Goal: Communication & Community: Share content

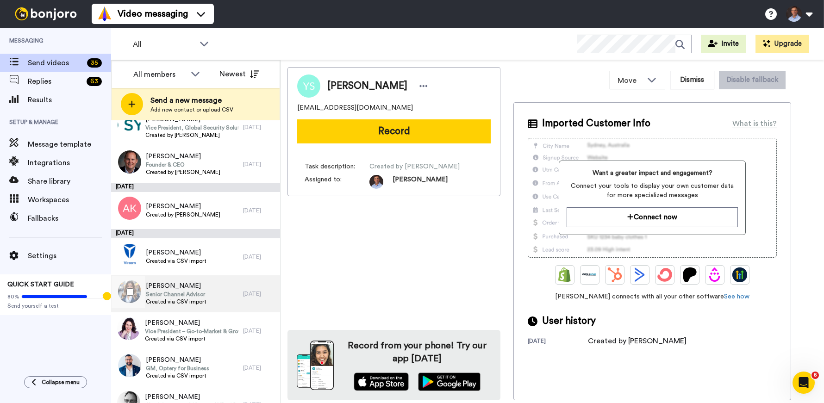
scroll to position [555, 0]
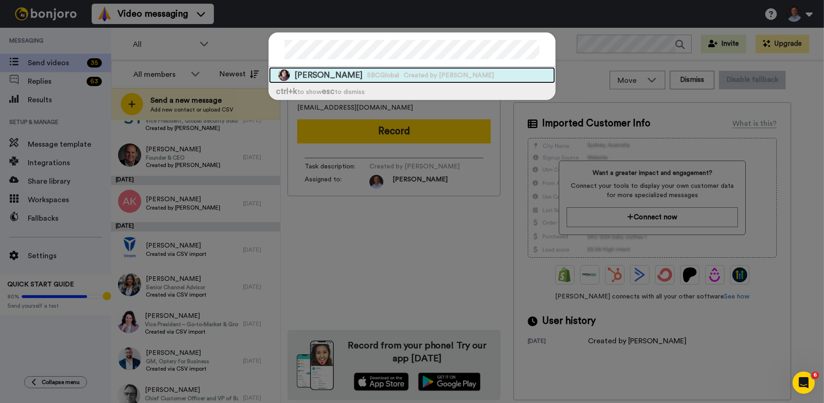
click at [332, 76] on span "Iris Waichler" at bounding box center [328, 75] width 68 height 12
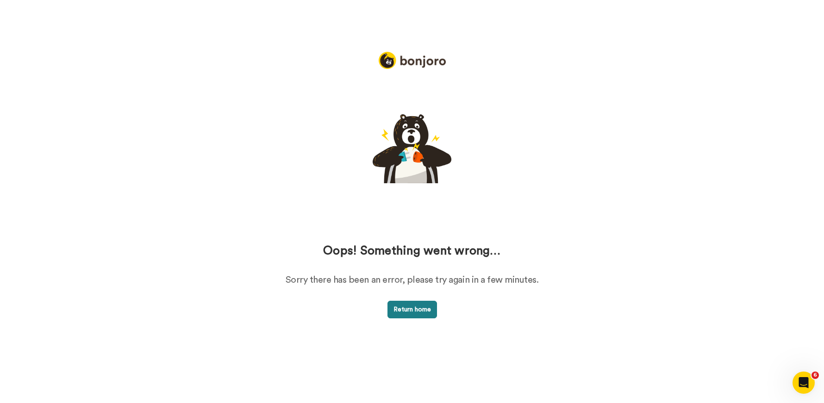
click at [410, 311] on button "Return home" at bounding box center [412, 310] width 50 height 18
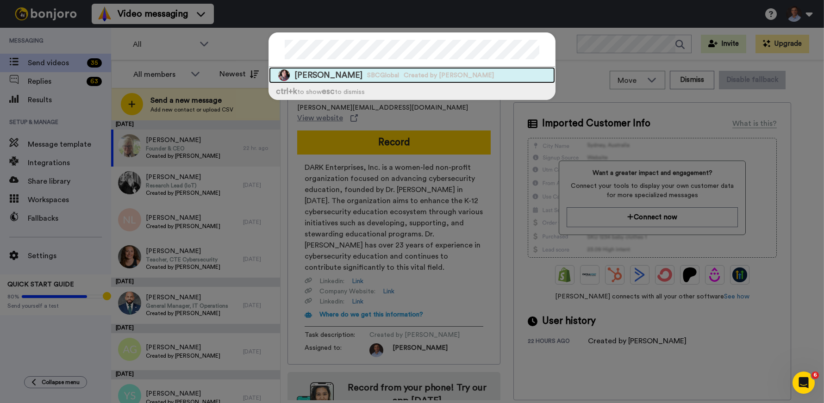
click at [335, 79] on span "Iris Waichler" at bounding box center [328, 75] width 68 height 12
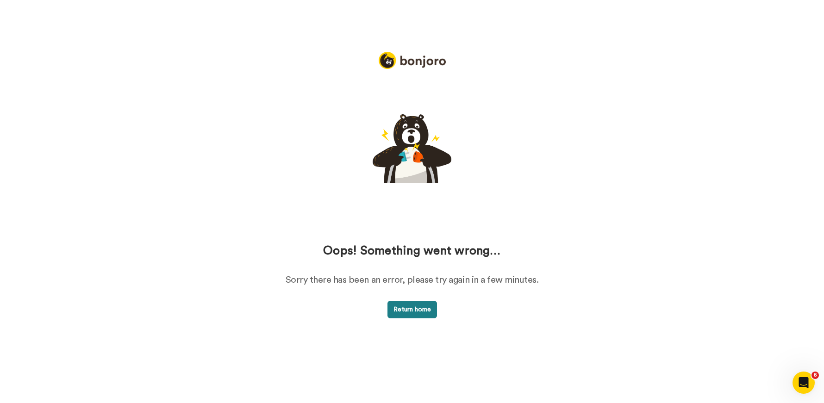
click at [405, 306] on button "Return home" at bounding box center [412, 310] width 50 height 18
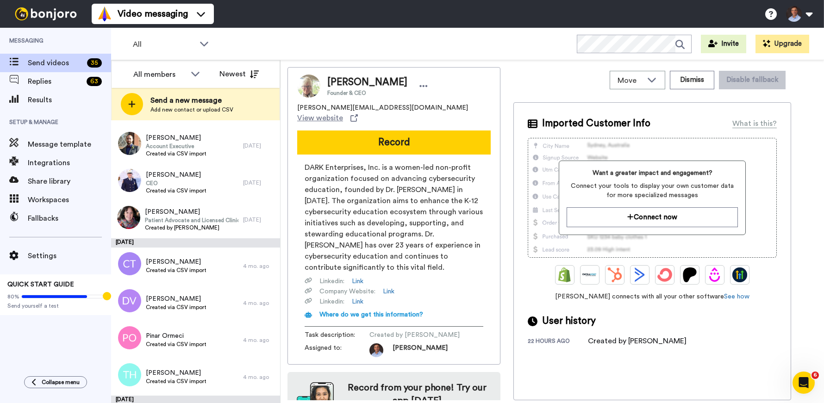
scroll to position [1105, 0]
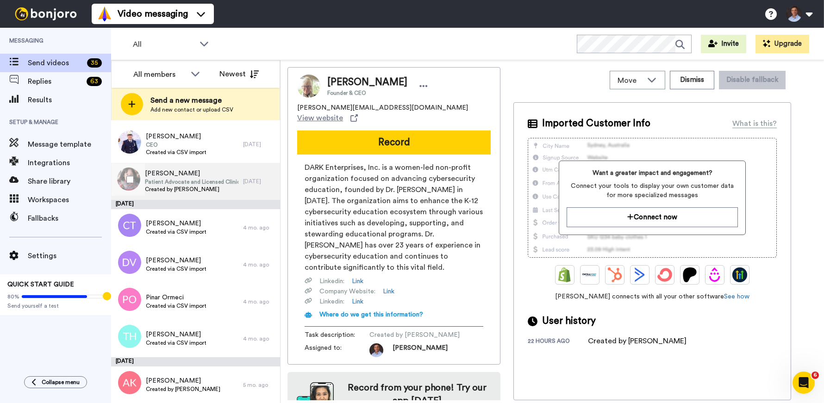
click at [195, 186] on span "Created by [PERSON_NAME]" at bounding box center [192, 189] width 94 height 7
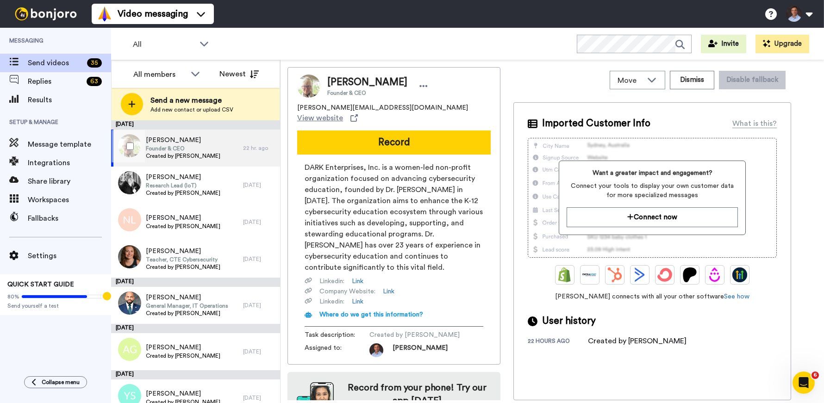
click at [185, 155] on span "Created by [PERSON_NAME]" at bounding box center [183, 155] width 75 height 7
click at [206, 152] on span "Created by [PERSON_NAME]" at bounding box center [183, 155] width 75 height 7
click at [162, 137] on span "[PERSON_NAME]" at bounding box center [183, 140] width 75 height 9
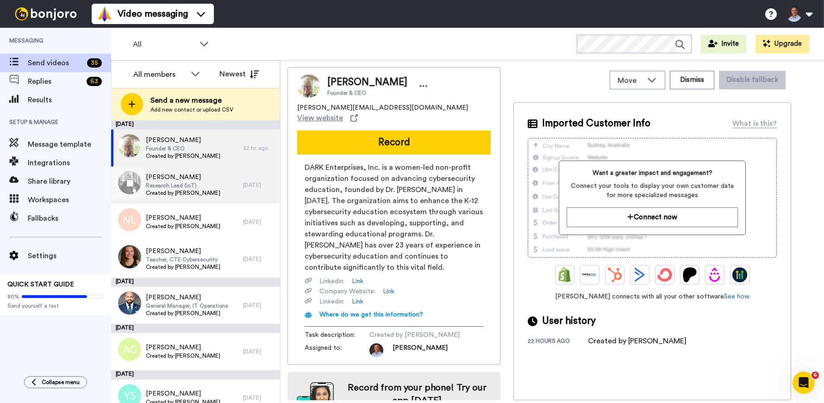
click at [173, 178] on span "[PERSON_NAME]" at bounding box center [183, 177] width 75 height 9
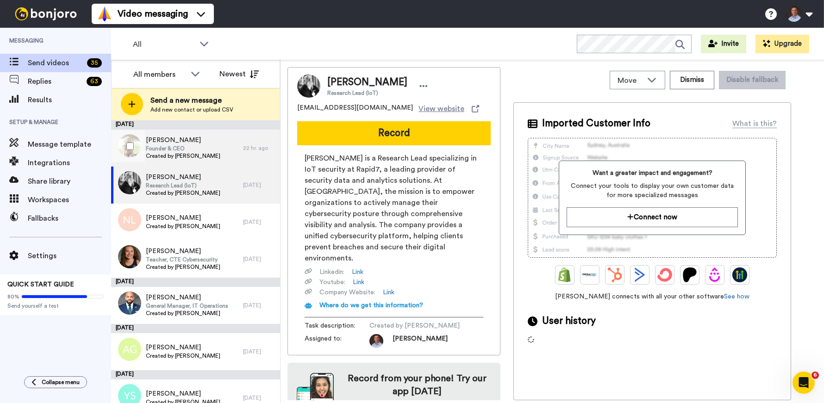
click at [175, 153] on span "Created by [PERSON_NAME]" at bounding box center [183, 155] width 75 height 7
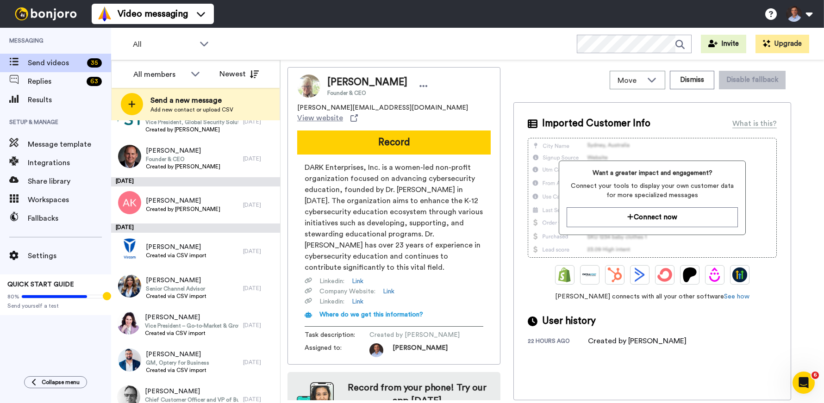
scroll to position [555, 0]
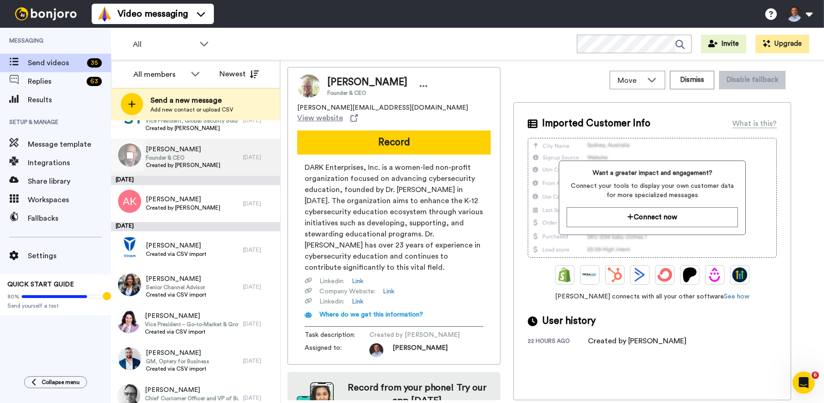
click at [176, 160] on span "Founder & CEO" at bounding box center [183, 157] width 75 height 7
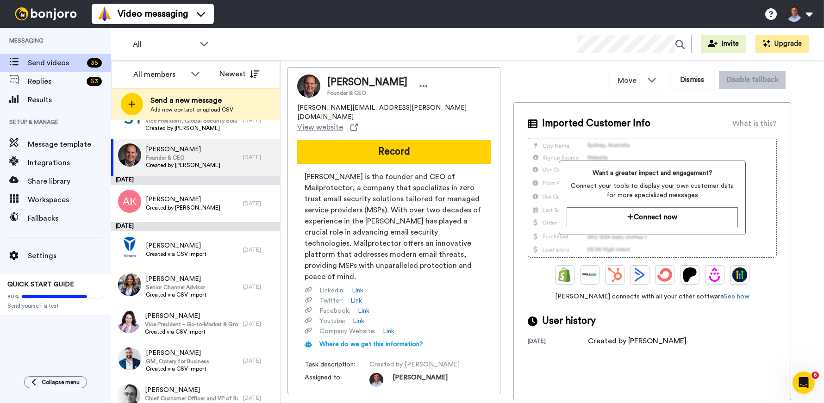
click at [416, 140] on button "Record" at bounding box center [393, 152] width 193 height 24
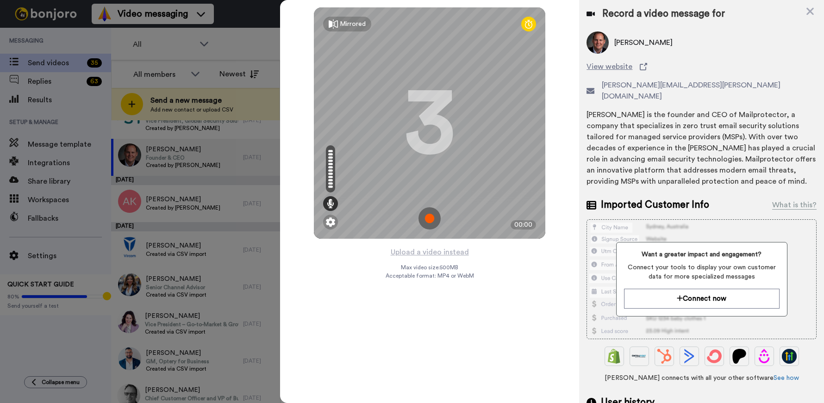
click at [432, 220] on img at bounding box center [429, 218] width 22 height 22
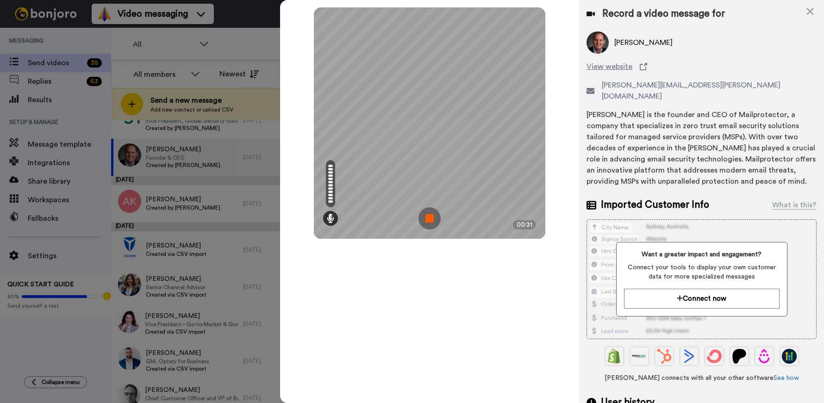
click at [429, 218] on img at bounding box center [429, 218] width 22 height 22
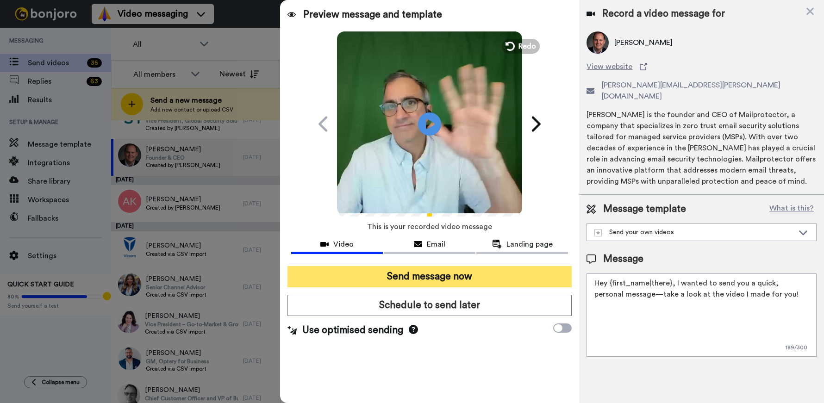
click at [495, 281] on button "Send message now" at bounding box center [429, 276] width 284 height 21
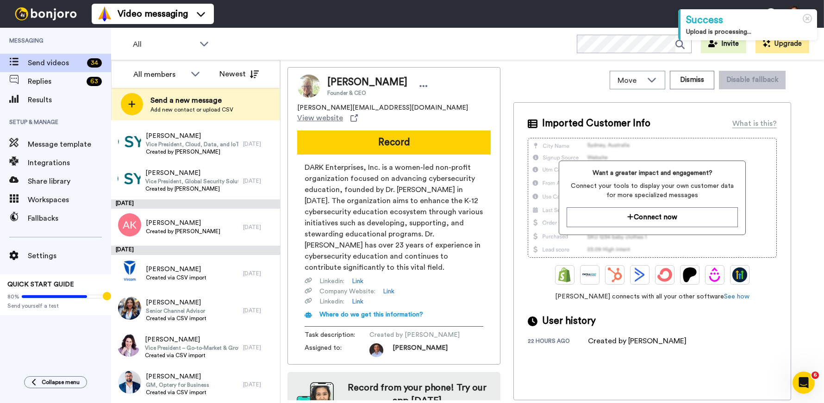
scroll to position [463, 0]
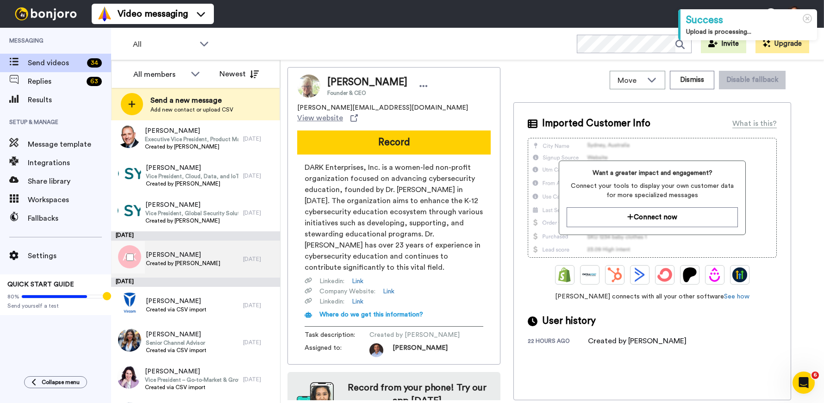
click at [200, 262] on span "Created by [PERSON_NAME]" at bounding box center [183, 263] width 75 height 7
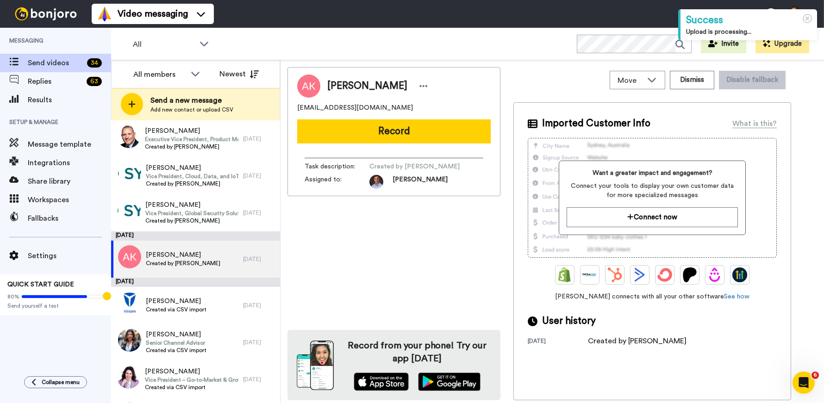
click at [402, 132] on button "Record" at bounding box center [393, 131] width 193 height 24
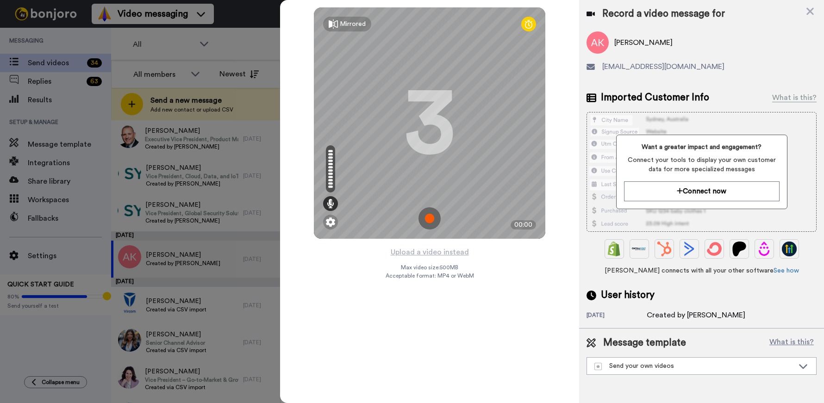
click at [431, 218] on img at bounding box center [429, 218] width 22 height 22
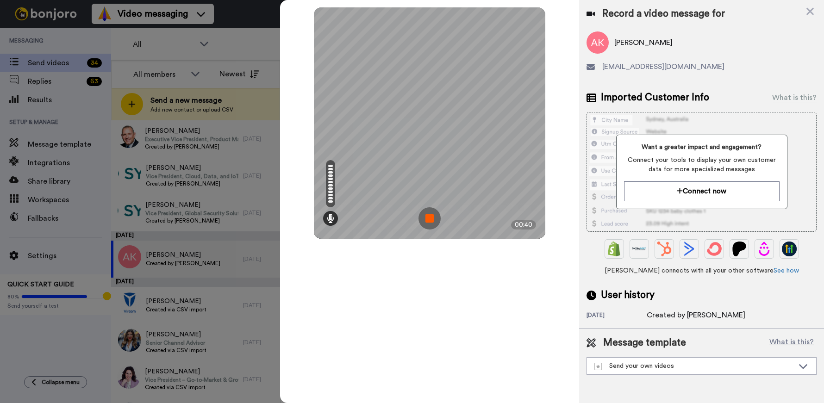
click at [430, 218] on img at bounding box center [429, 218] width 22 height 22
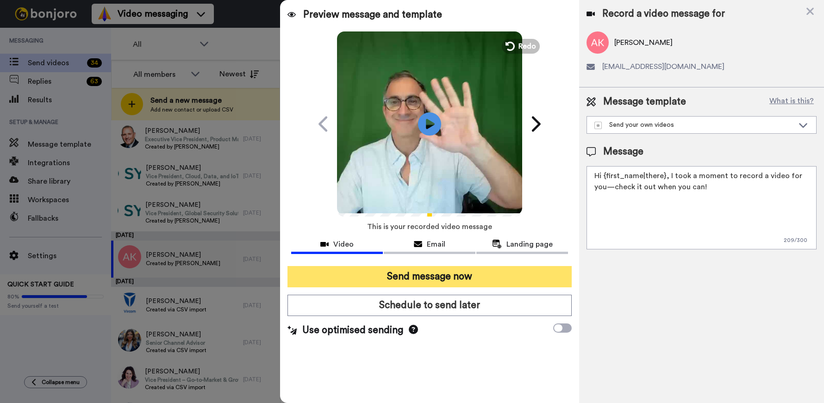
click at [465, 273] on button "Send message now" at bounding box center [429, 276] width 284 height 21
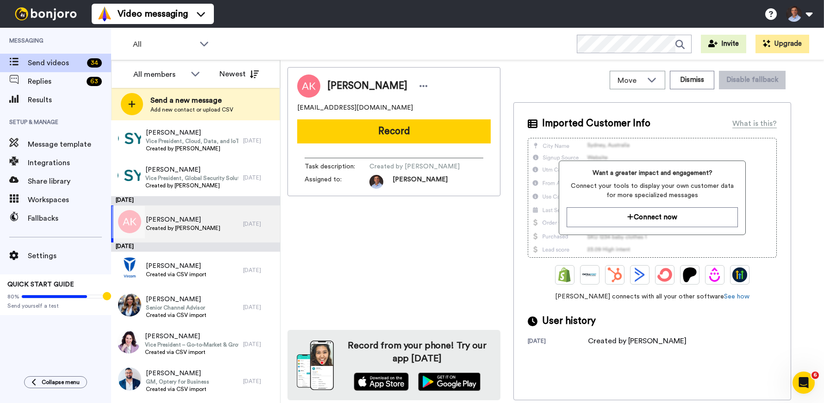
scroll to position [557, 0]
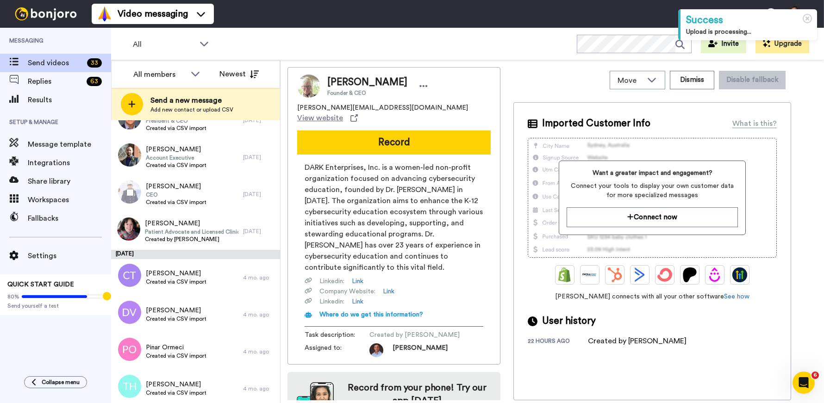
scroll to position [1018, 0]
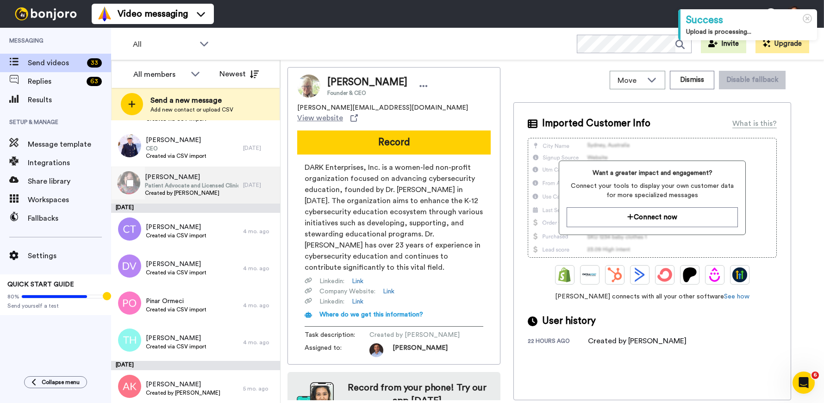
click at [189, 190] on span "Created by [PERSON_NAME]" at bounding box center [192, 192] width 94 height 7
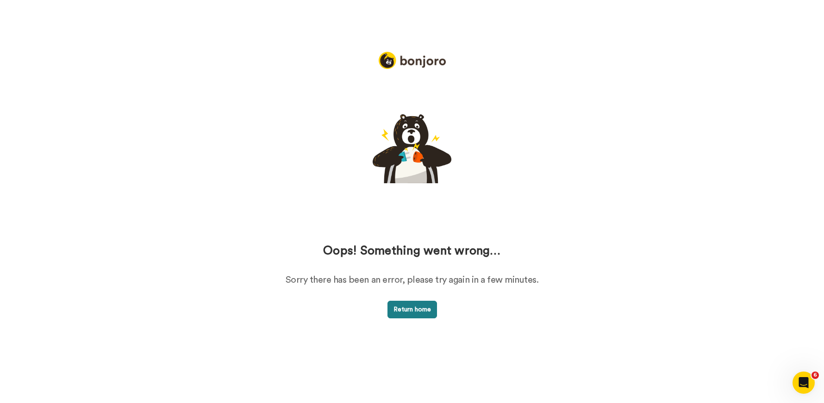
click at [412, 308] on button "Return home" at bounding box center [412, 310] width 50 height 18
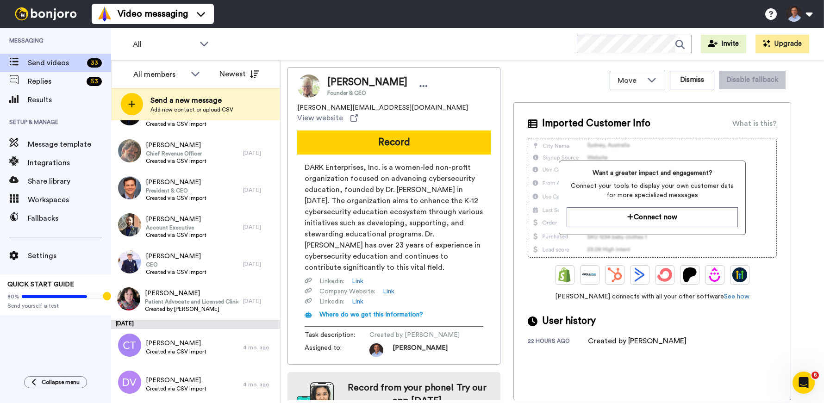
scroll to position [926, 0]
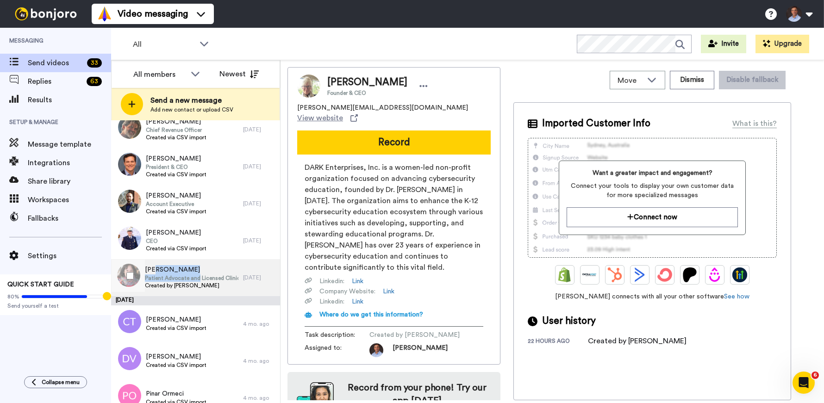
drag, startPoint x: 242, startPoint y: 282, endPoint x: 152, endPoint y: 272, distance: 90.9
click at [152, 272] on div "[PERSON_NAME] Patient Advocate and Licensed Clinical Social Worker Created by […" at bounding box center [192, 277] width 94 height 25
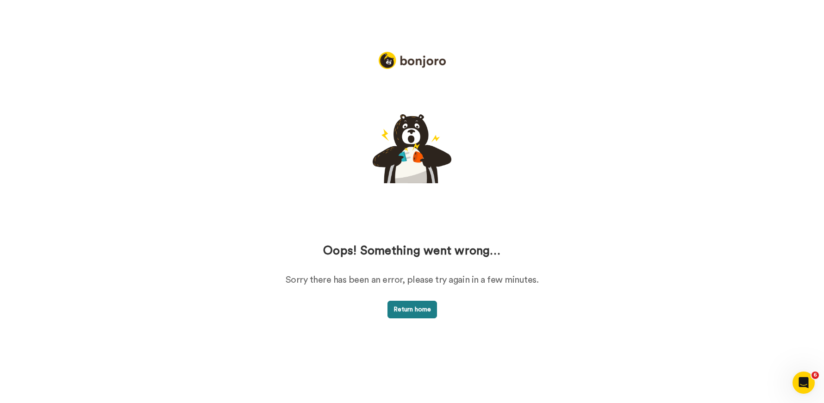
click at [422, 315] on button "Return home" at bounding box center [412, 310] width 50 height 18
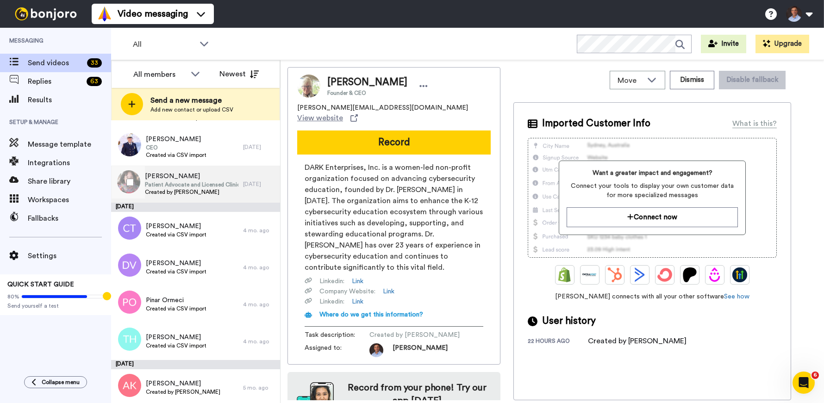
scroll to position [1022, 0]
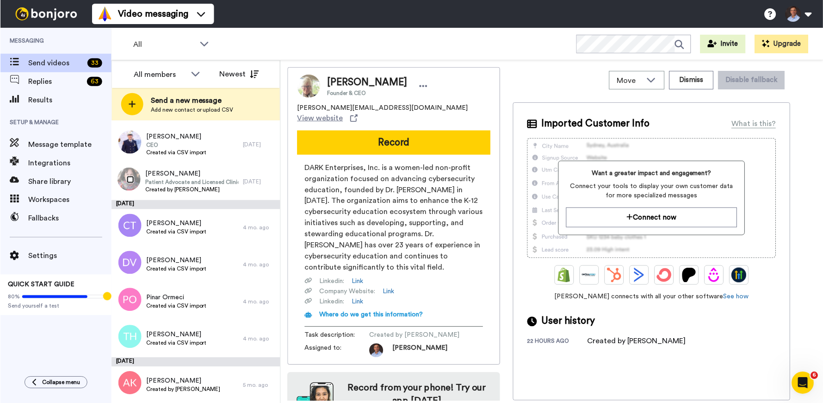
scroll to position [990, 0]
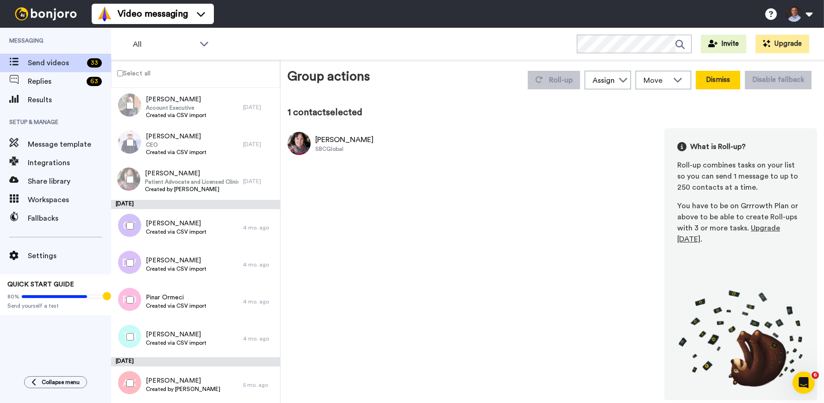
click at [726, 78] on button "Dismiss" at bounding box center [718, 80] width 44 height 19
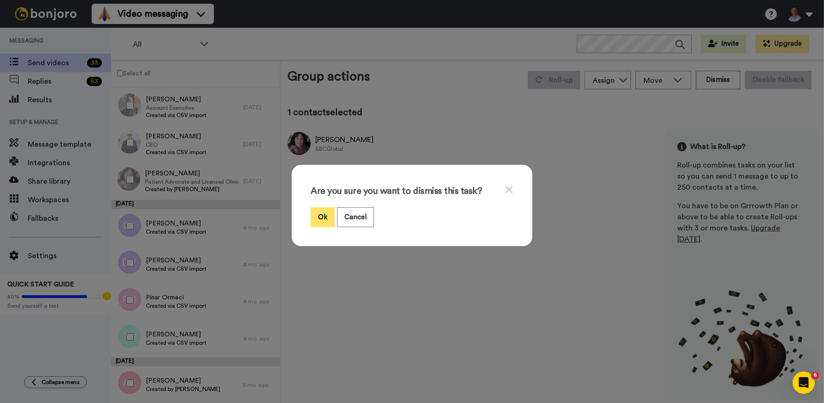
click at [323, 216] on button "Ok" at bounding box center [323, 217] width 24 height 20
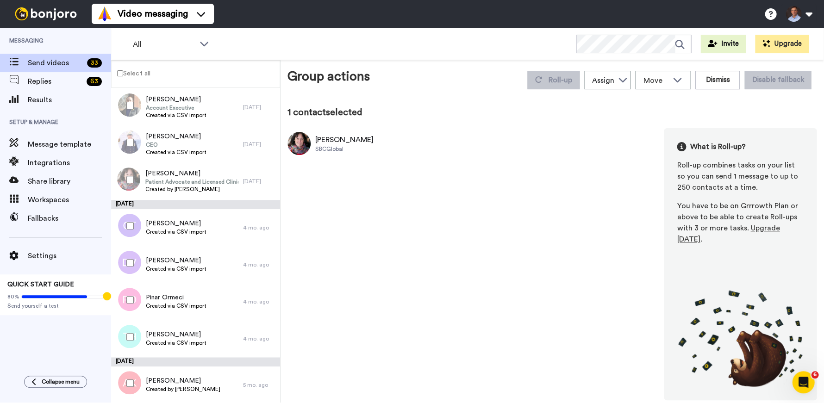
scroll to position [986, 0]
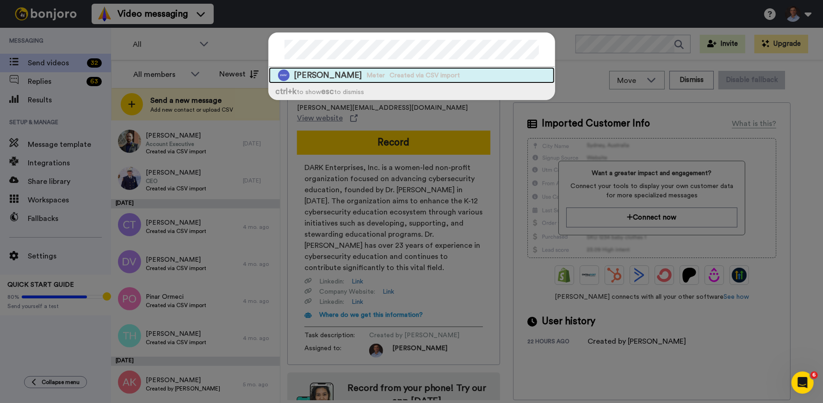
click at [327, 76] on span "Xan Stevenson" at bounding box center [328, 75] width 68 height 12
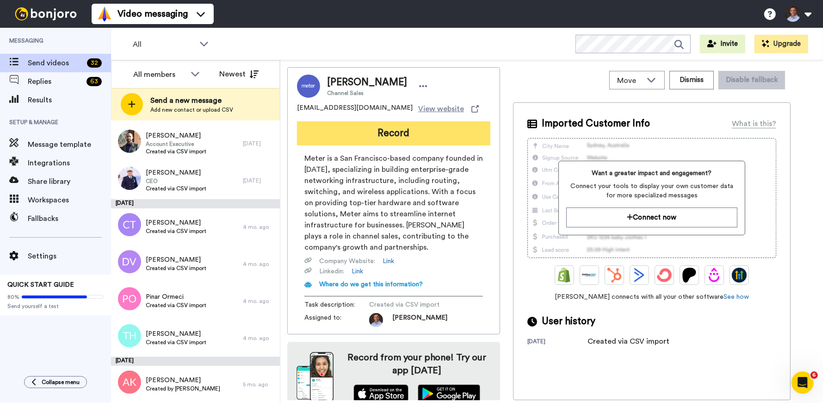
click at [384, 132] on button "Record" at bounding box center [393, 133] width 193 height 24
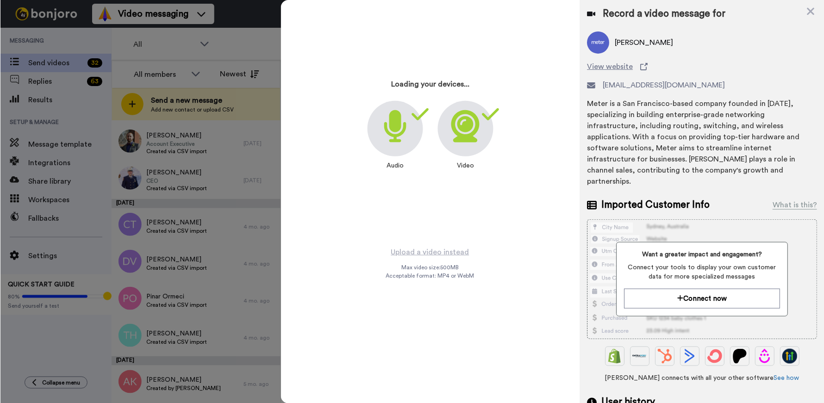
scroll to position [985, 0]
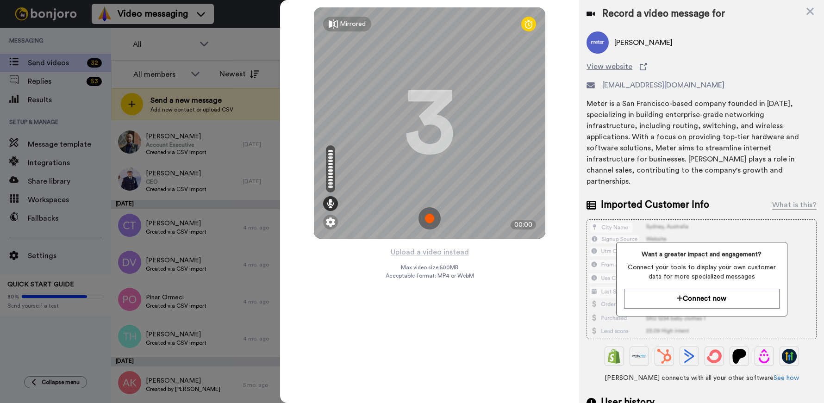
click at [427, 219] on img at bounding box center [429, 218] width 22 height 22
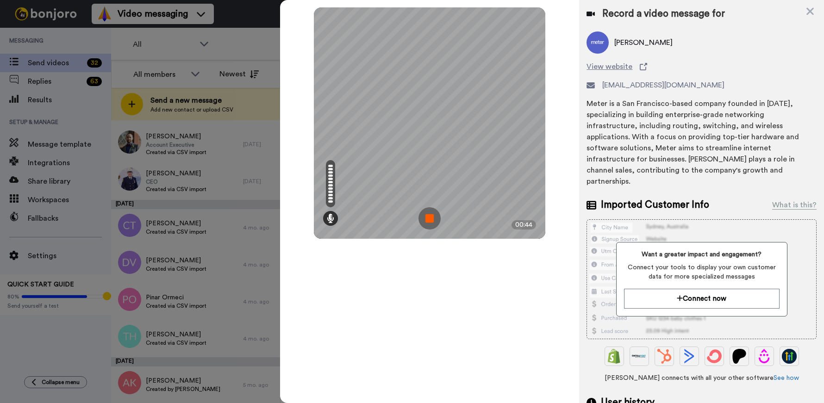
click at [433, 220] on img at bounding box center [429, 218] width 22 height 22
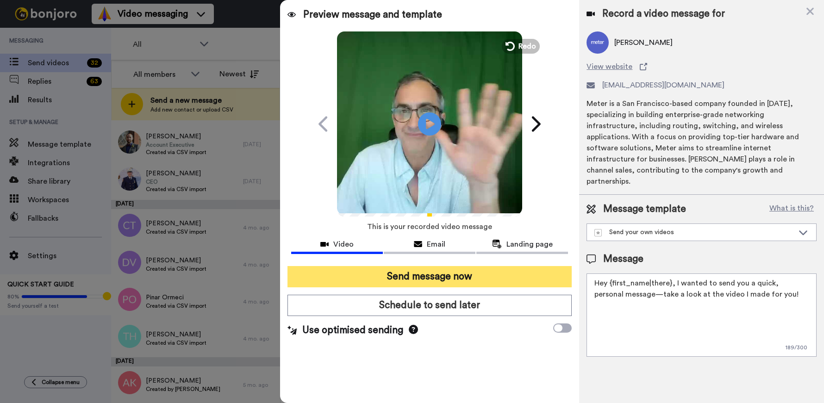
click at [468, 271] on button "Send message now" at bounding box center [429, 276] width 284 height 21
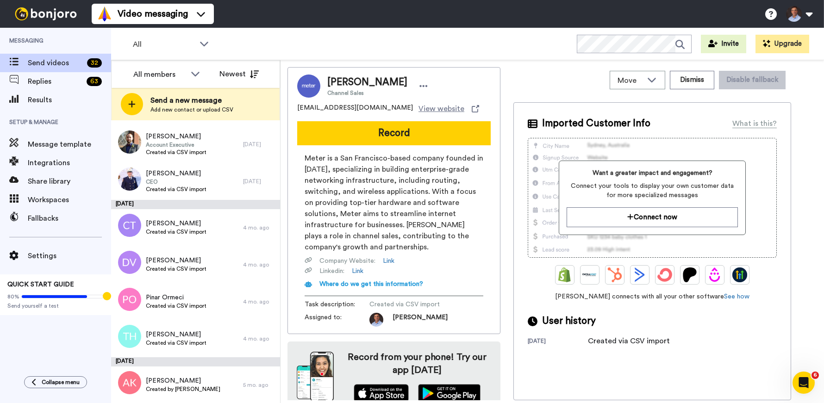
scroll to position [0, 0]
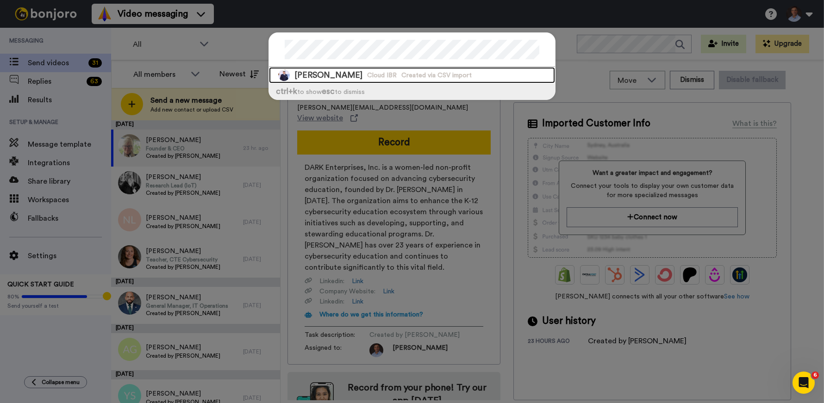
click at [435, 71] on span "Created via CSV import" at bounding box center [436, 75] width 70 height 9
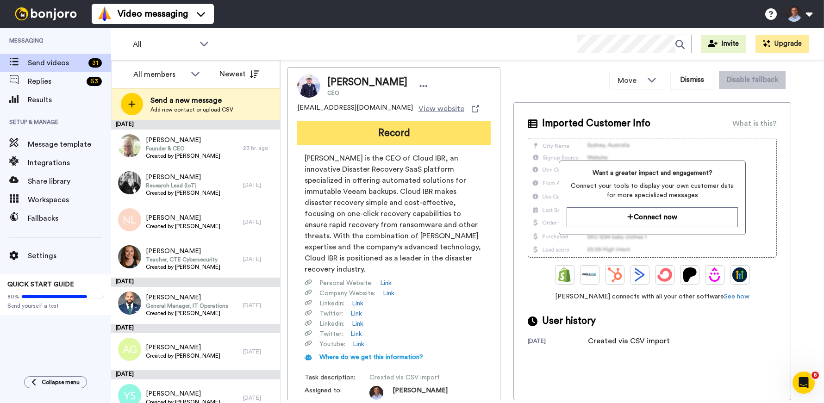
click at [408, 137] on button "Record" at bounding box center [393, 133] width 193 height 24
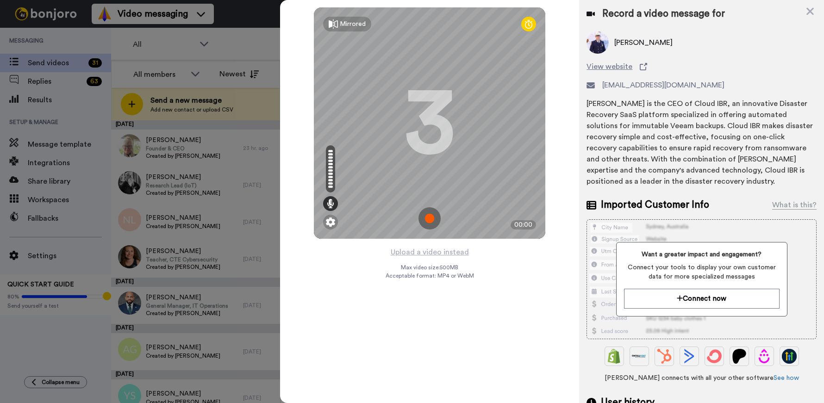
click at [428, 215] on img at bounding box center [429, 218] width 22 height 22
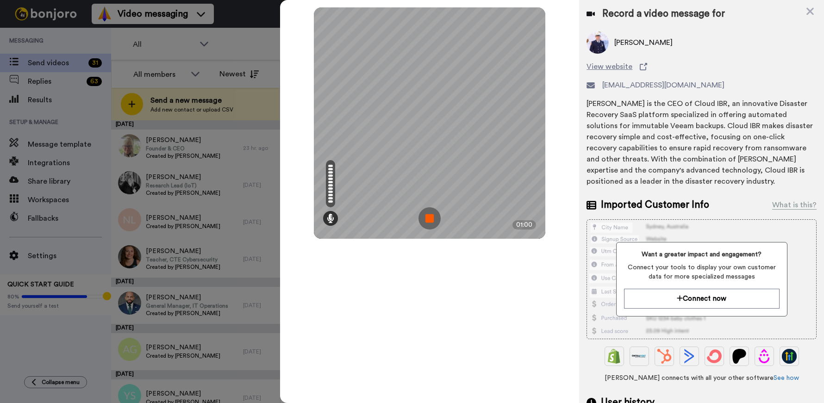
click at [428, 218] on img at bounding box center [429, 218] width 22 height 22
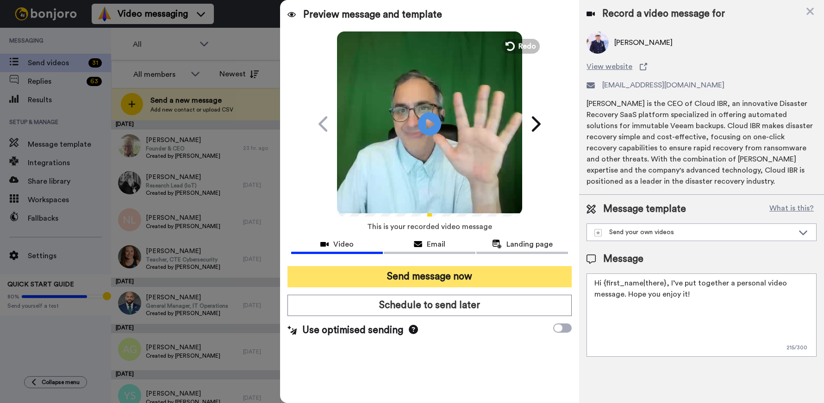
click at [452, 272] on button "Send message now" at bounding box center [429, 276] width 284 height 21
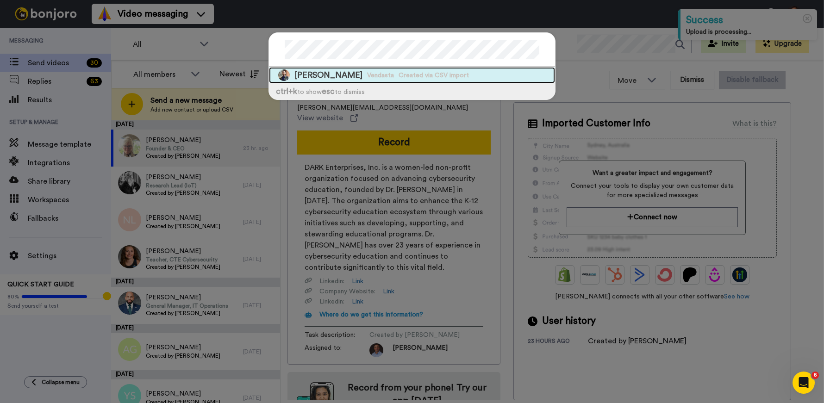
click at [328, 77] on span "[PERSON_NAME]" at bounding box center [328, 75] width 68 height 12
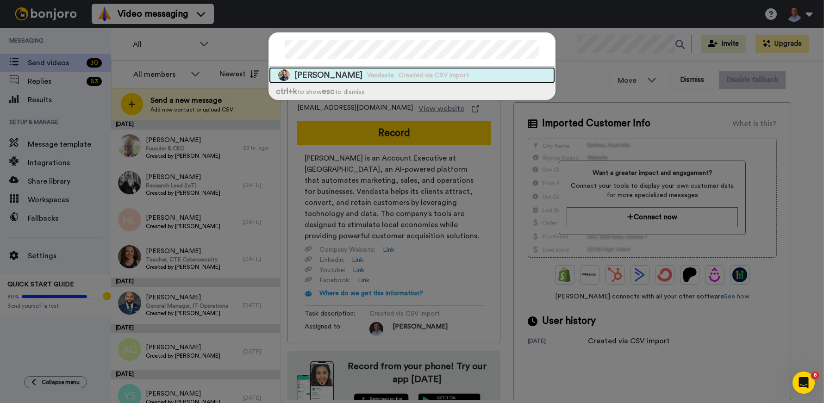
click at [413, 75] on span "Created via CSV import" at bounding box center [434, 75] width 70 height 9
click at [367, 76] on span "Vendasta" at bounding box center [380, 75] width 27 height 9
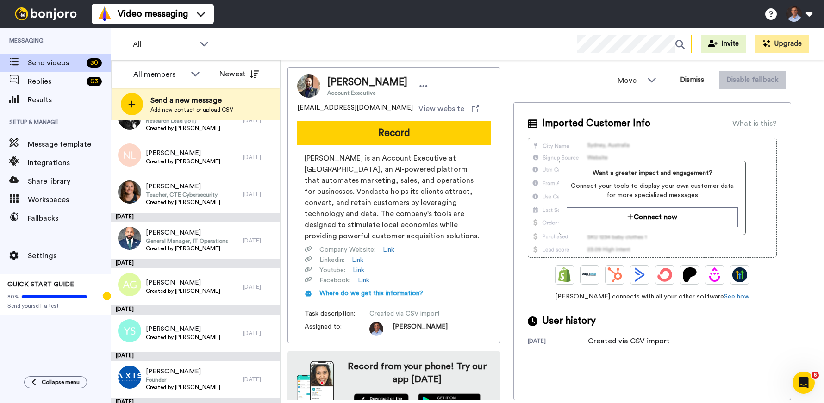
scroll to position [93, 0]
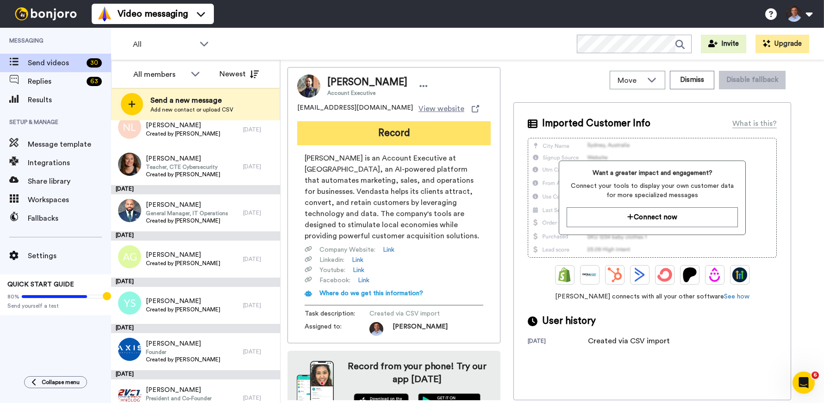
click at [405, 131] on button "Record" at bounding box center [393, 133] width 193 height 24
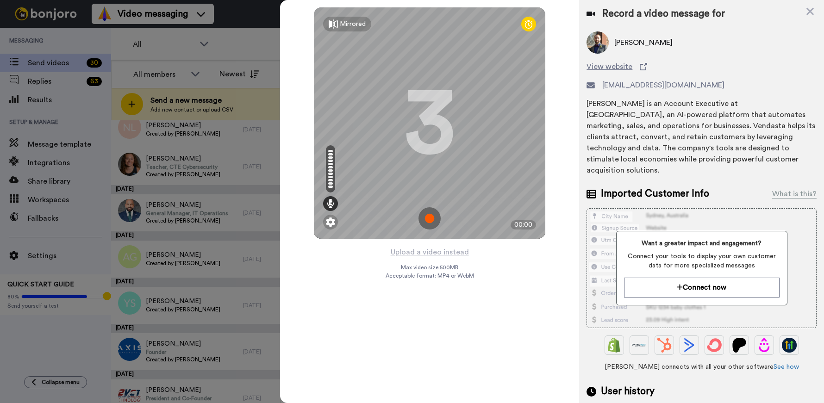
click at [433, 213] on img at bounding box center [429, 218] width 22 height 22
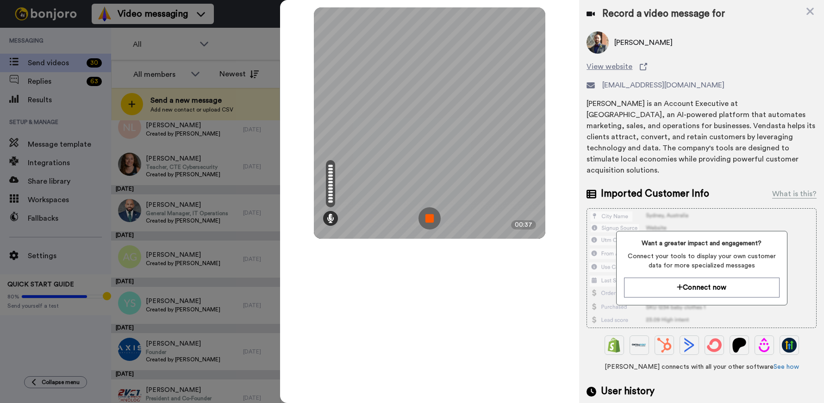
click at [434, 220] on img at bounding box center [429, 218] width 22 height 22
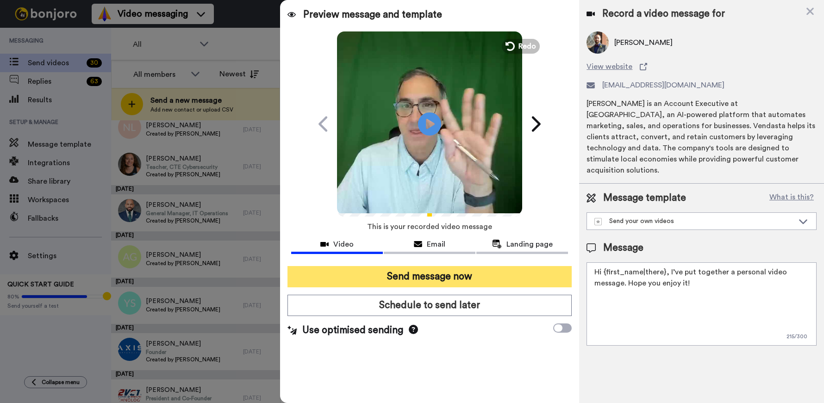
click at [437, 274] on button "Send message now" at bounding box center [429, 276] width 284 height 21
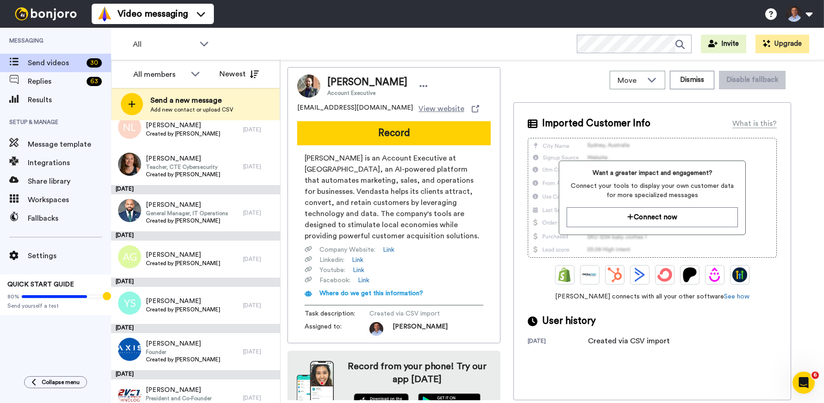
scroll to position [0, 0]
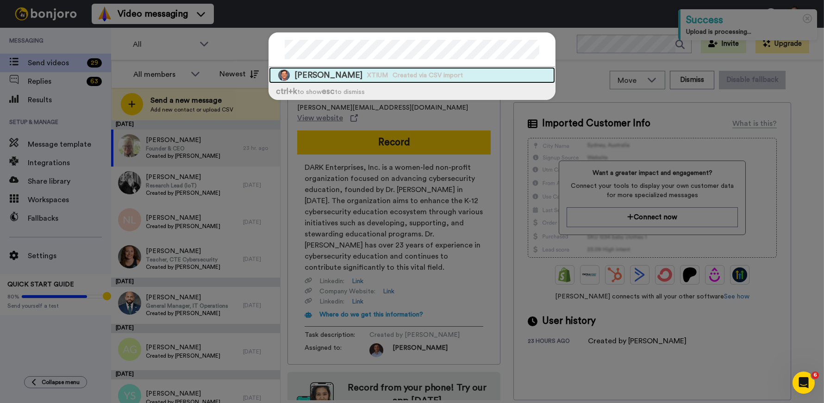
click at [349, 80] on div "[PERSON_NAME] XTIUM Created via CSV import" at bounding box center [412, 75] width 286 height 16
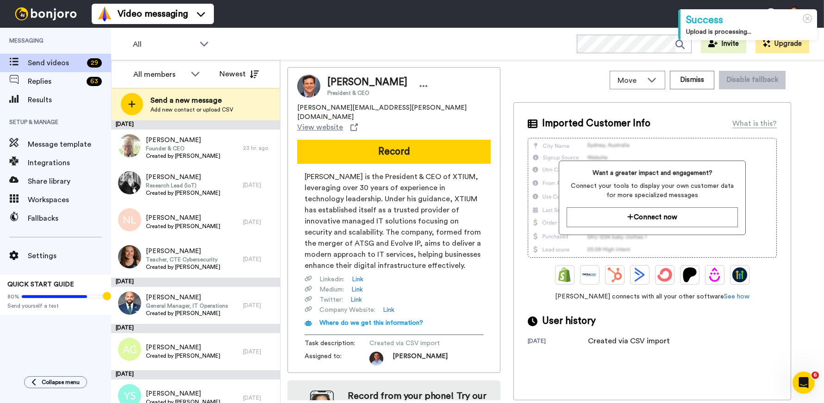
click at [415, 140] on button "Record" at bounding box center [393, 152] width 193 height 24
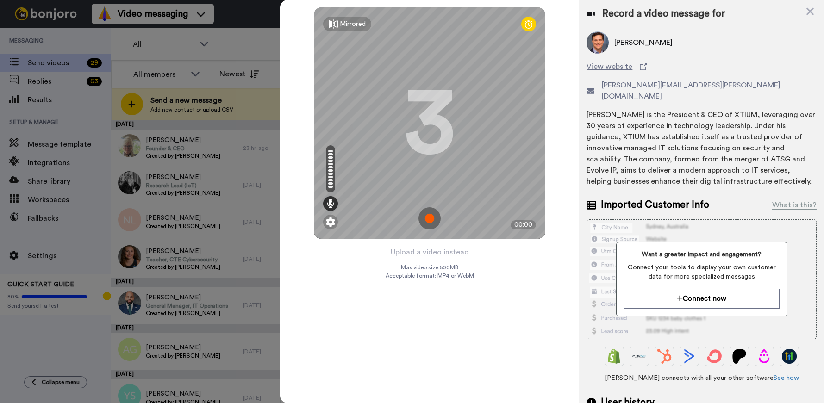
click at [430, 218] on img at bounding box center [429, 218] width 22 height 22
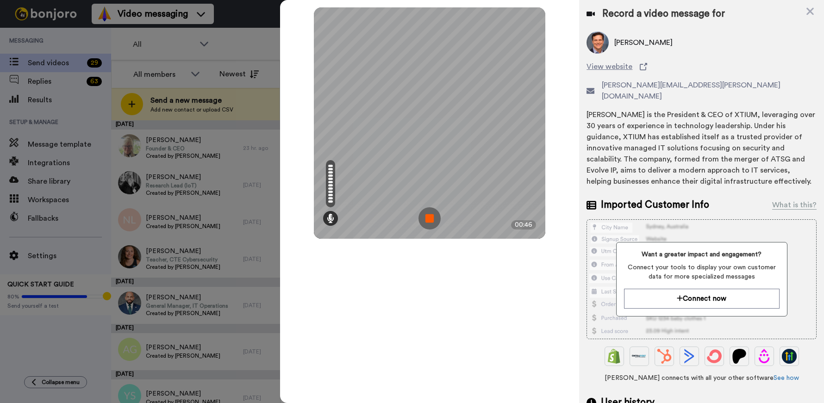
click at [430, 218] on img at bounding box center [429, 218] width 22 height 22
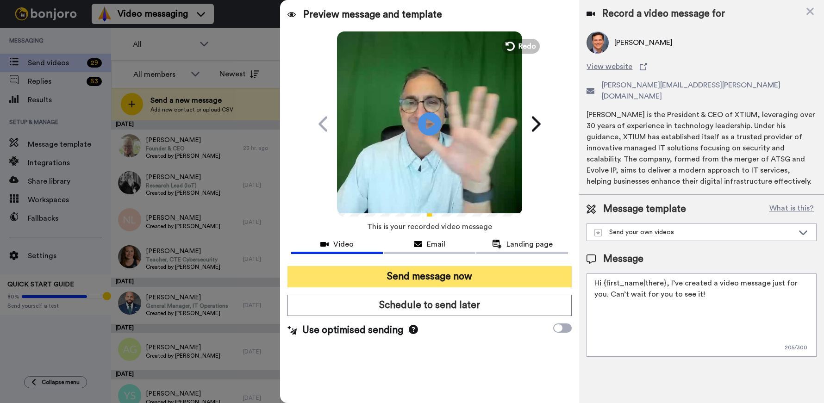
click at [499, 277] on button "Send message now" at bounding box center [429, 276] width 284 height 21
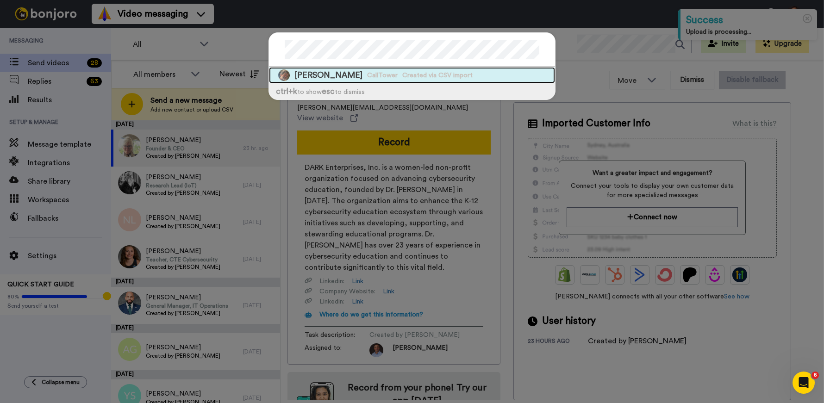
click at [367, 78] on span "CallTower" at bounding box center [382, 75] width 31 height 9
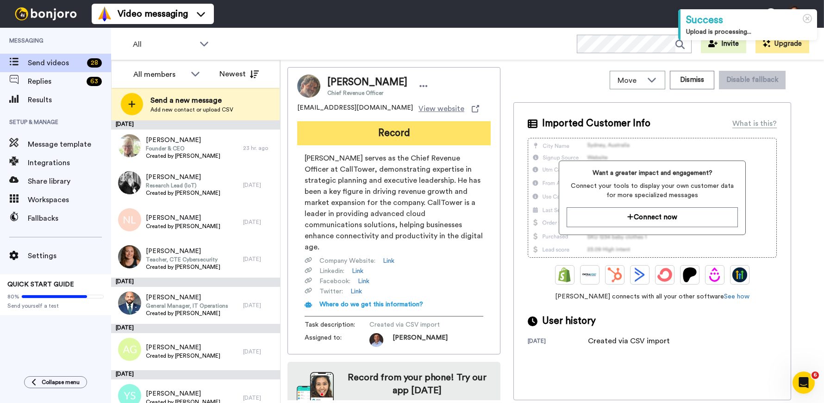
click at [404, 133] on button "Record" at bounding box center [393, 133] width 193 height 24
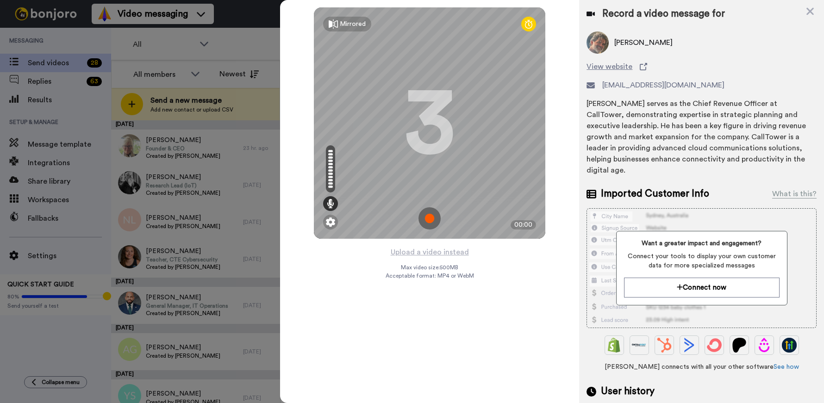
click at [431, 218] on img at bounding box center [429, 218] width 22 height 22
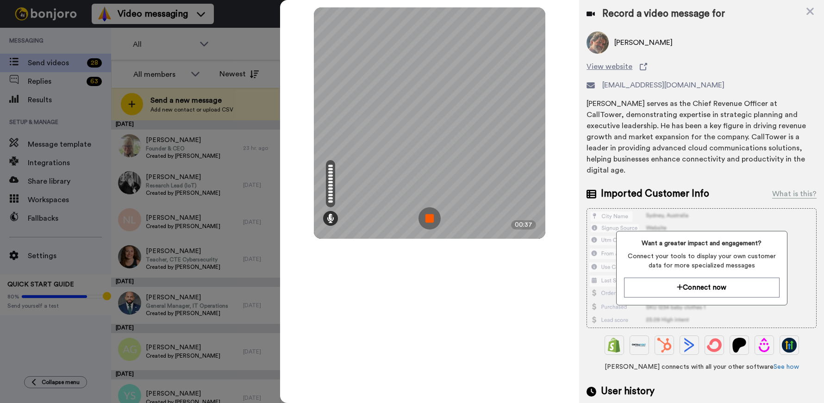
click at [436, 216] on img at bounding box center [429, 218] width 22 height 22
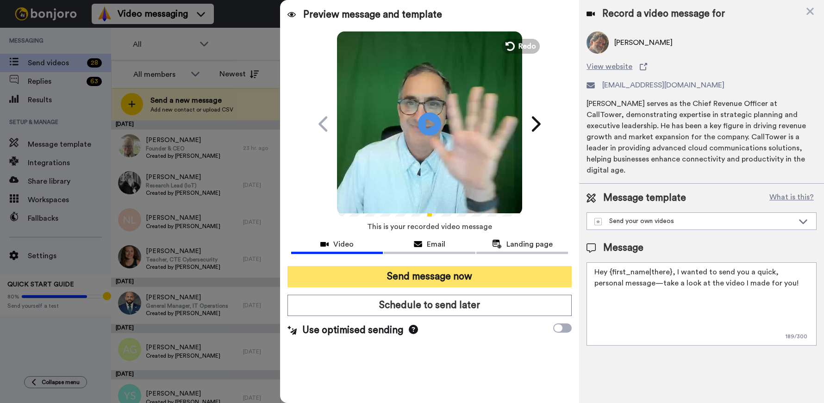
drag, startPoint x: 437, startPoint y: 275, endPoint x: 437, endPoint y: 270, distance: 5.6
click at [437, 274] on button "Send message now" at bounding box center [429, 276] width 284 height 21
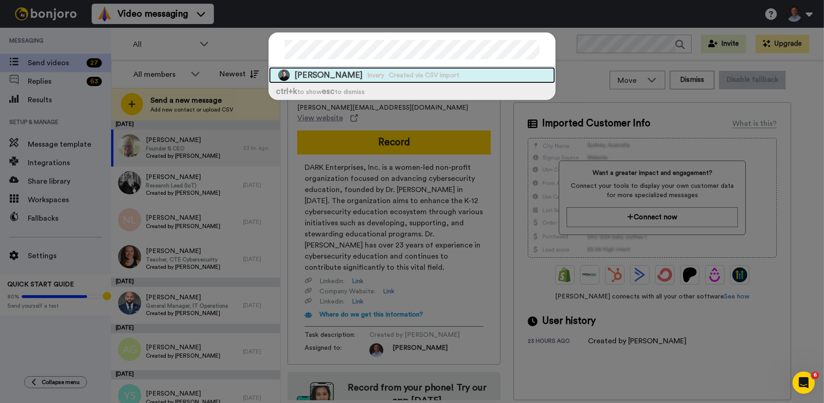
click at [427, 75] on span "Created via CSV import" at bounding box center [424, 75] width 70 height 9
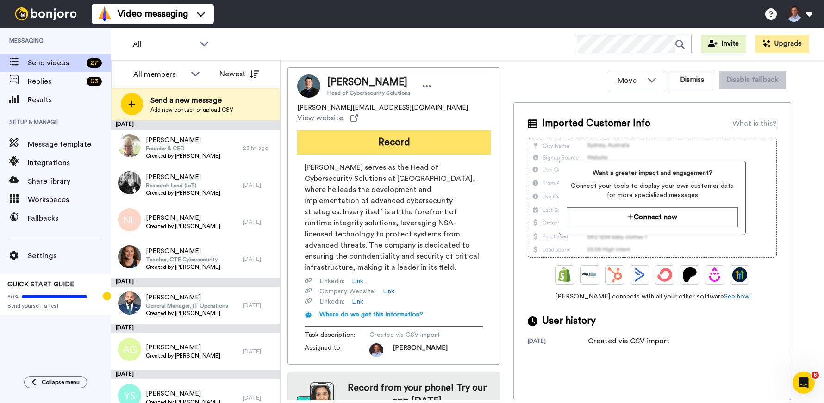
click at [405, 137] on button "Record" at bounding box center [393, 143] width 193 height 24
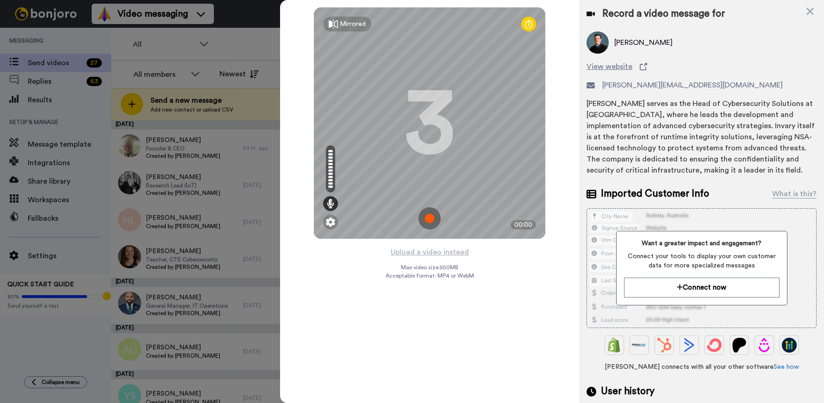
click at [427, 217] on img at bounding box center [429, 218] width 22 height 22
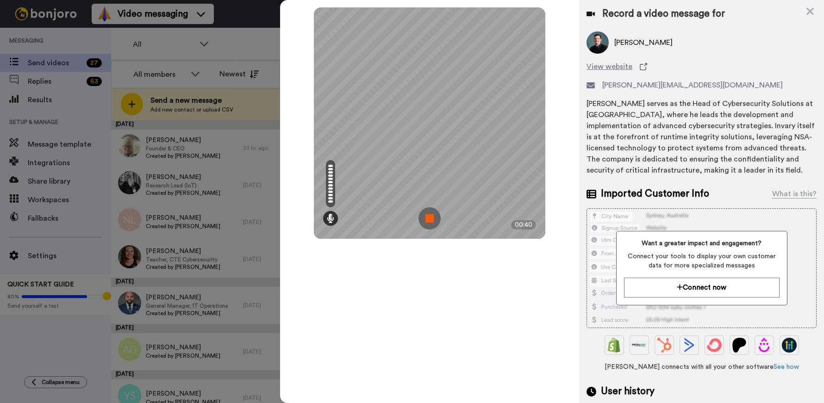
click at [432, 221] on img at bounding box center [429, 218] width 22 height 22
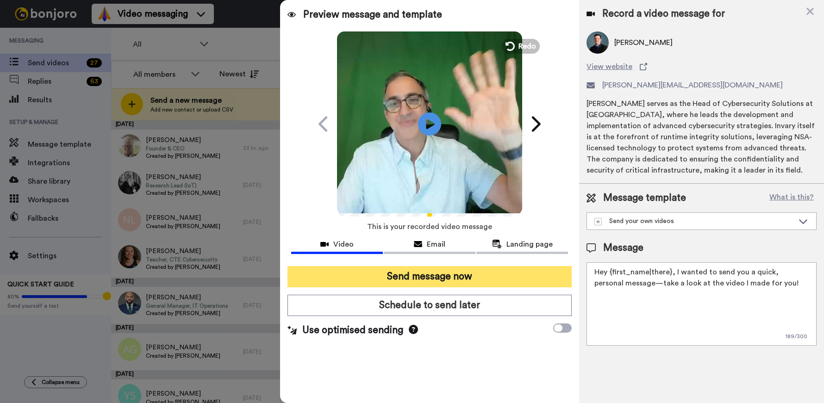
click at [485, 274] on button "Send message now" at bounding box center [429, 276] width 284 height 21
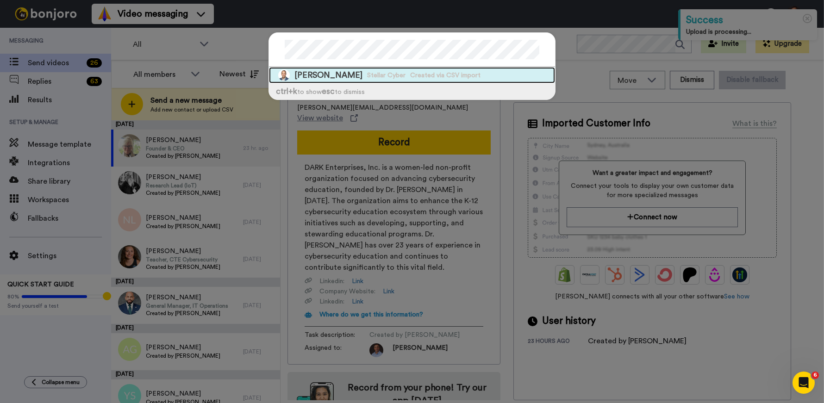
click at [367, 76] on span "Stellar Cyber" at bounding box center [386, 75] width 38 height 9
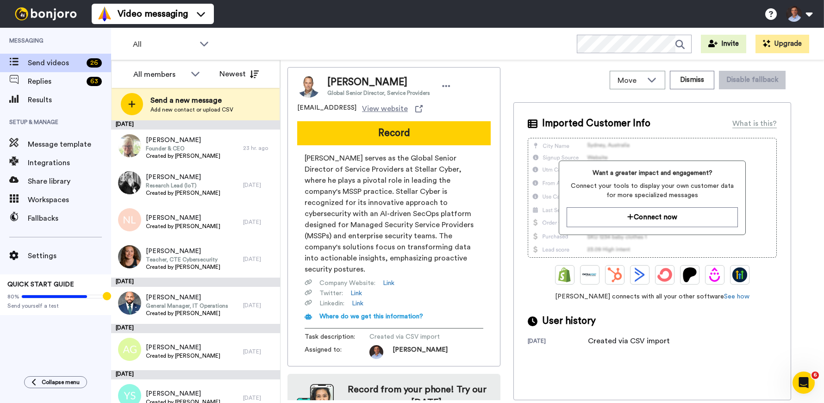
click at [424, 140] on button "Record" at bounding box center [393, 133] width 193 height 24
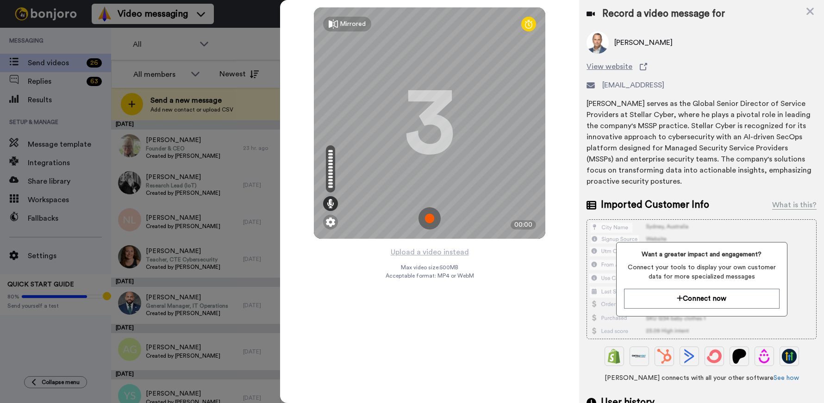
click at [433, 219] on img at bounding box center [429, 218] width 22 height 22
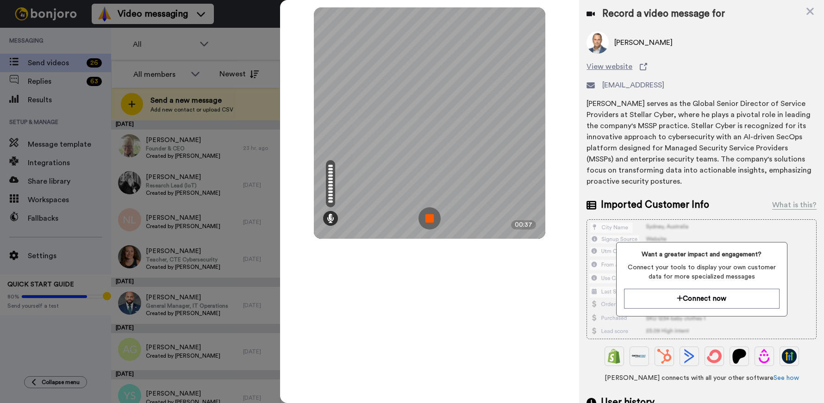
click at [430, 220] on img at bounding box center [429, 218] width 22 height 22
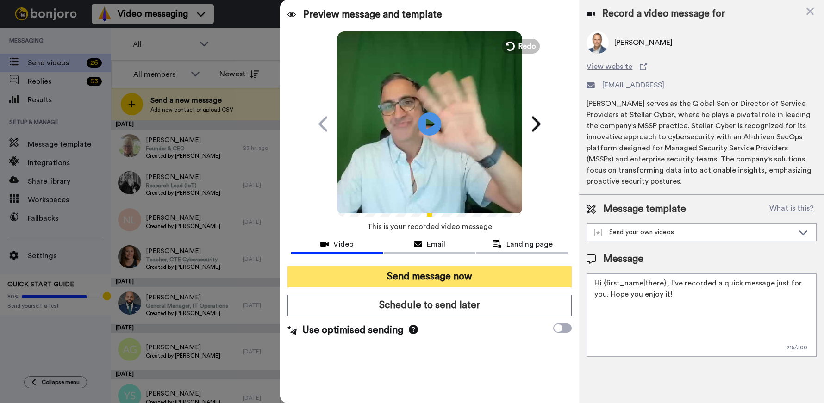
click at [460, 280] on button "Send message now" at bounding box center [429, 276] width 284 height 21
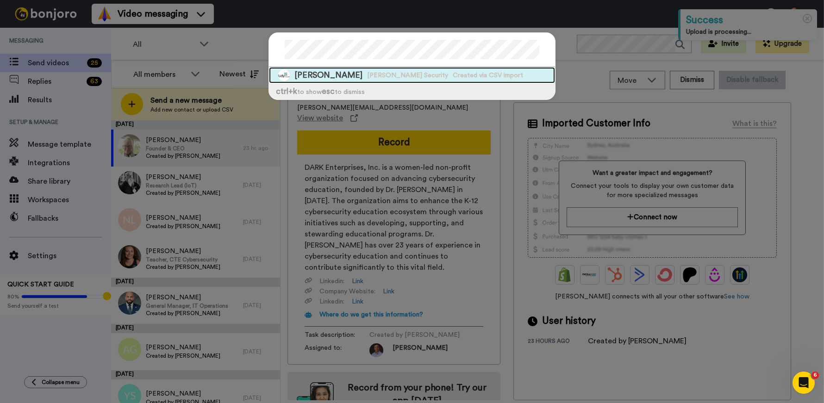
click at [338, 77] on div "[PERSON_NAME] [PERSON_NAME] Security Created via CSV import" at bounding box center [412, 75] width 286 height 16
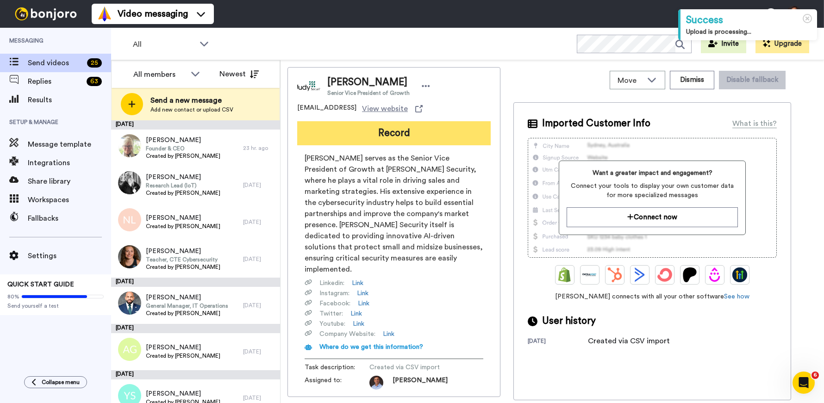
click at [394, 138] on button "Record" at bounding box center [393, 133] width 193 height 24
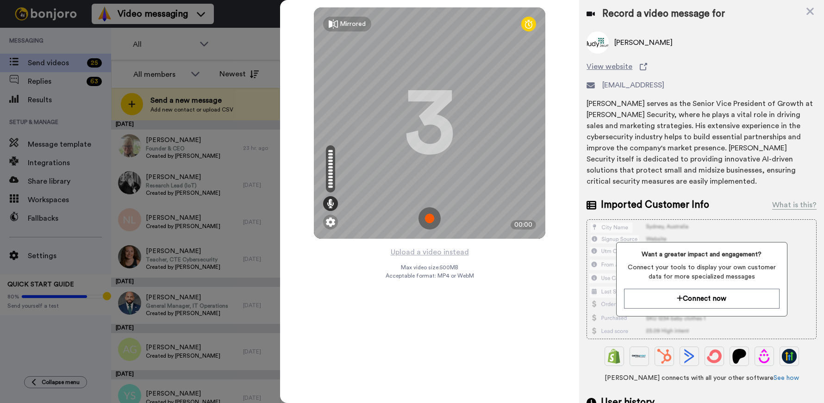
click at [430, 217] on img at bounding box center [429, 218] width 22 height 22
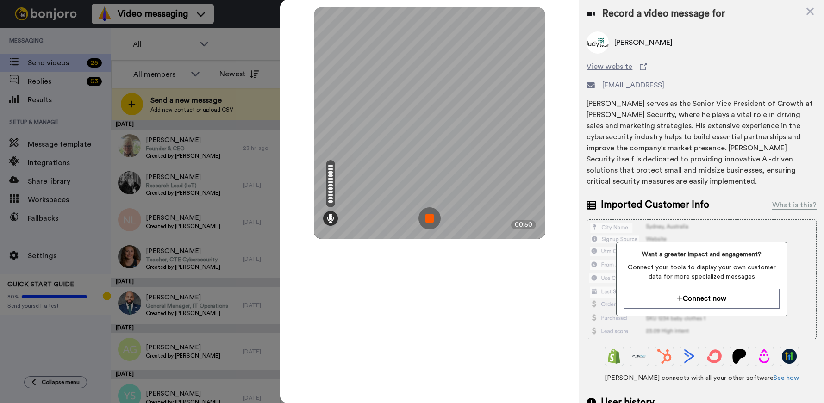
click at [431, 220] on img at bounding box center [429, 218] width 22 height 22
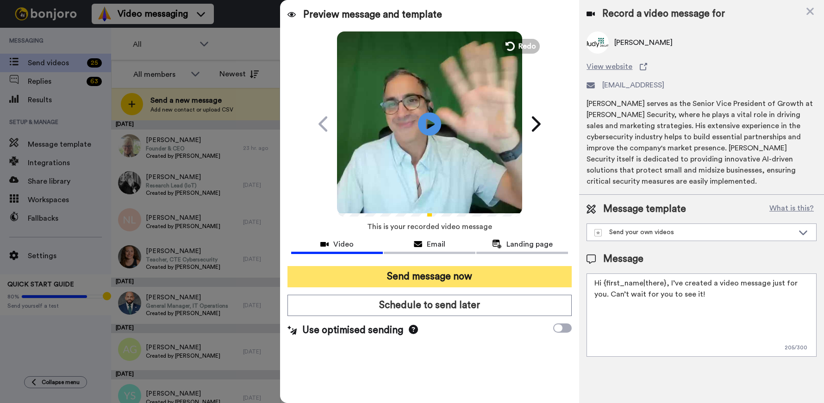
click at [521, 275] on button "Send message now" at bounding box center [429, 276] width 284 height 21
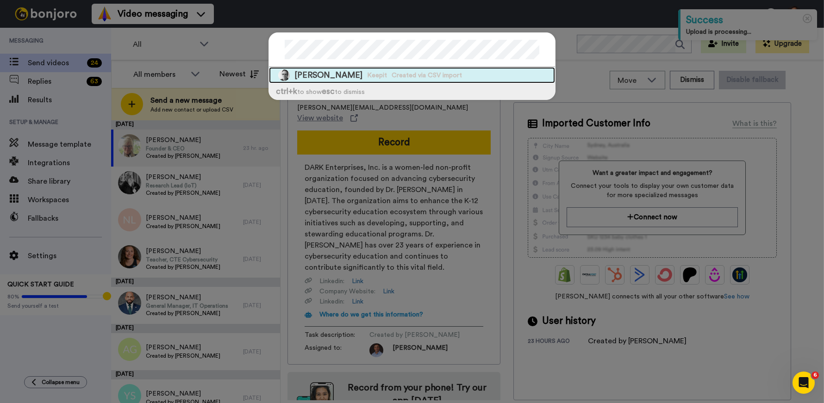
click at [350, 76] on div "Niels Van Ingen Keepit Created via CSV import" at bounding box center [412, 75] width 286 height 16
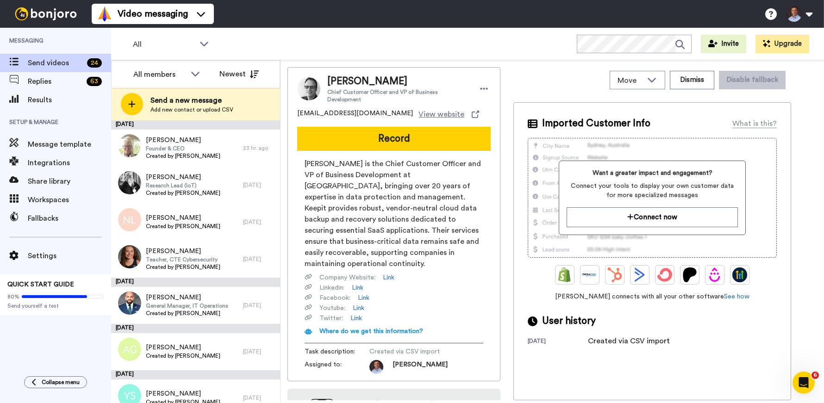
click at [405, 141] on button "Record" at bounding box center [393, 139] width 193 height 24
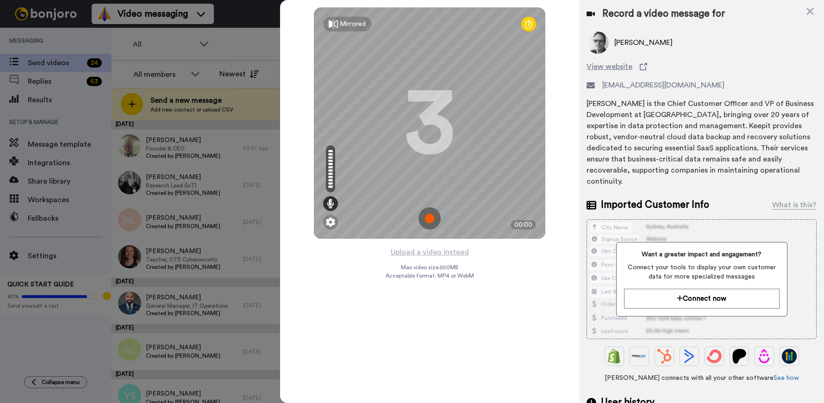
click at [432, 218] on img at bounding box center [429, 218] width 22 height 22
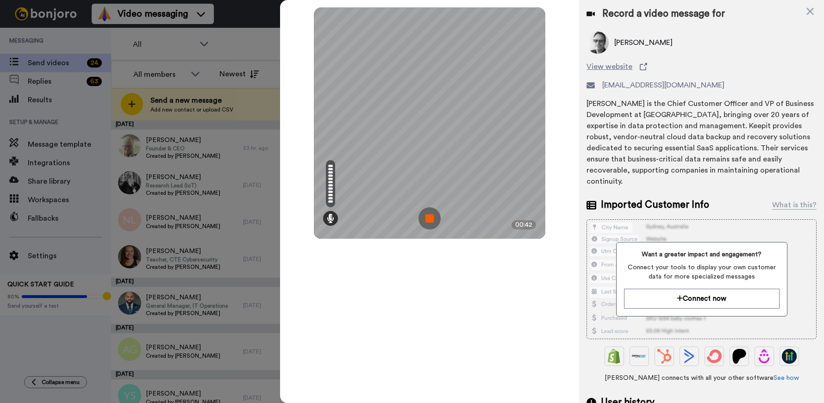
click at [432, 218] on img at bounding box center [429, 218] width 22 height 22
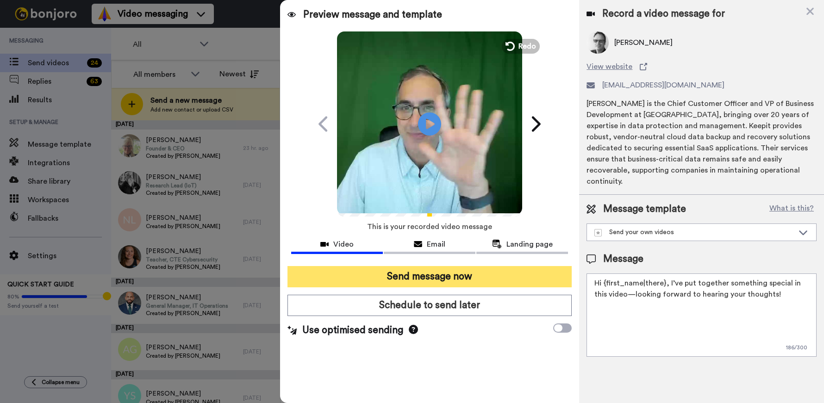
click at [454, 274] on button "Send message now" at bounding box center [429, 276] width 284 height 21
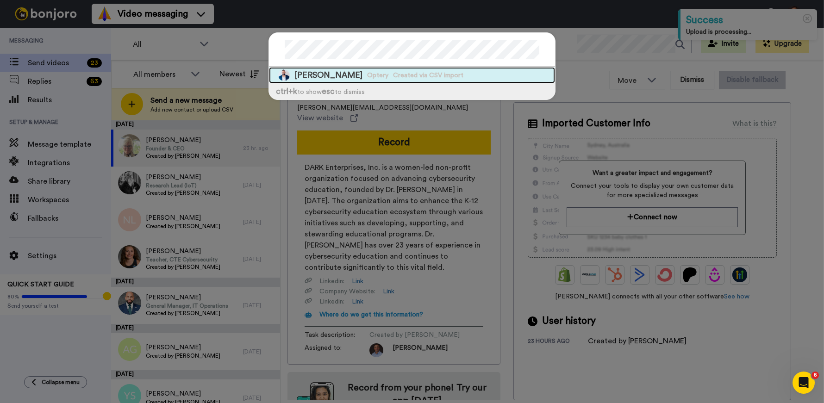
click at [326, 77] on span "Paul Mander" at bounding box center [328, 75] width 68 height 12
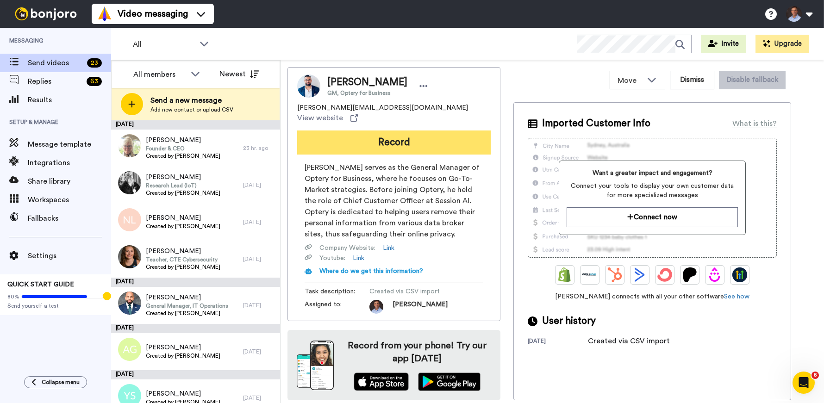
click at [419, 134] on button "Record" at bounding box center [393, 143] width 193 height 24
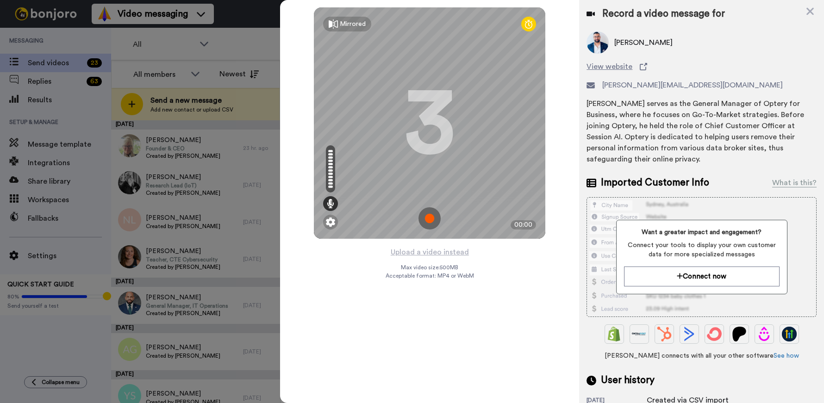
click at [430, 220] on img at bounding box center [429, 218] width 22 height 22
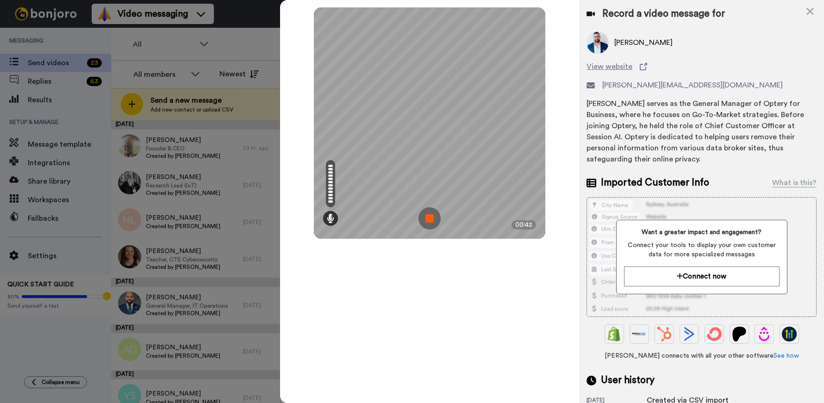
click at [430, 220] on img at bounding box center [429, 218] width 22 height 22
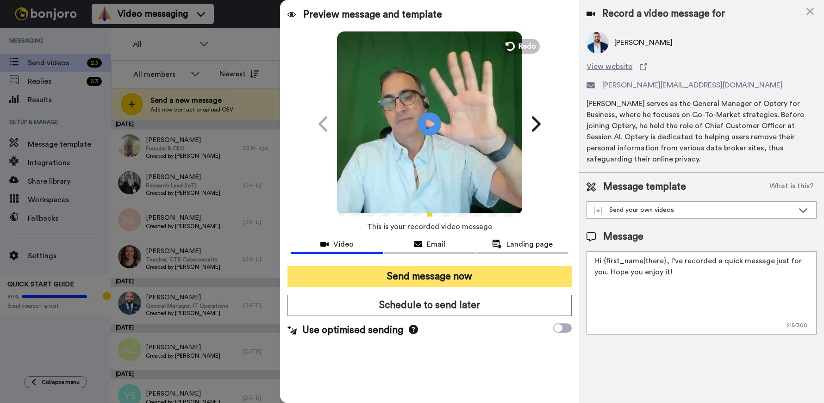
click at [451, 281] on button "Send message now" at bounding box center [429, 276] width 284 height 21
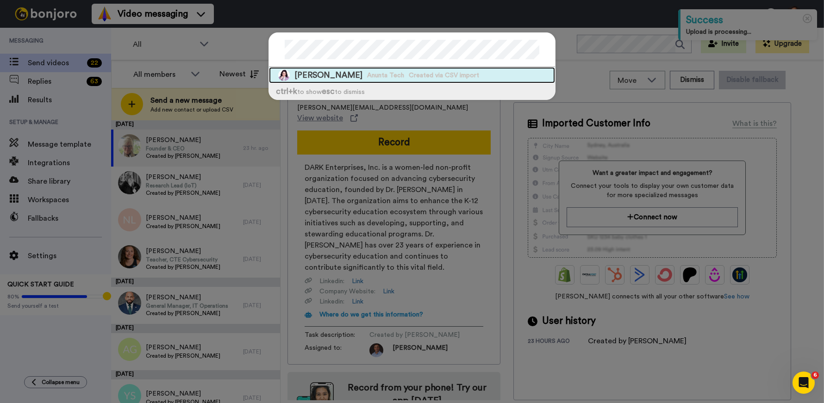
click at [343, 74] on span "[PERSON_NAME]" at bounding box center [328, 75] width 68 height 12
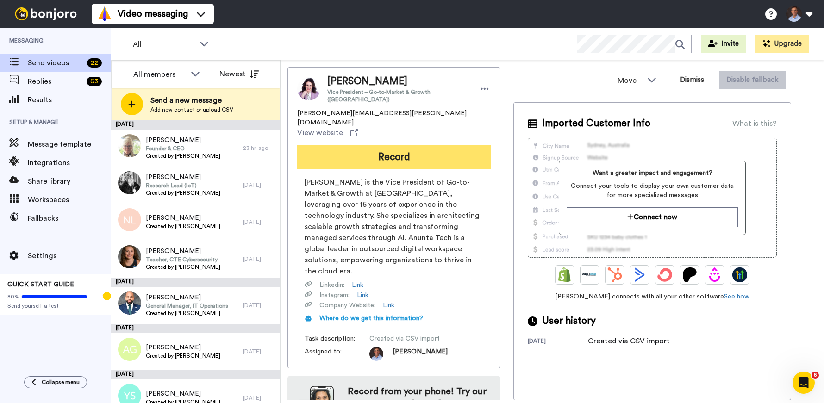
click at [405, 145] on button "Record" at bounding box center [393, 157] width 193 height 24
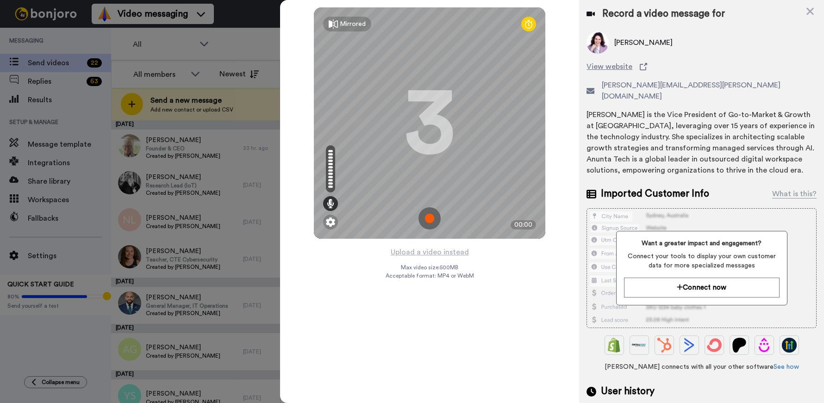
click at [430, 216] on img at bounding box center [429, 218] width 22 height 22
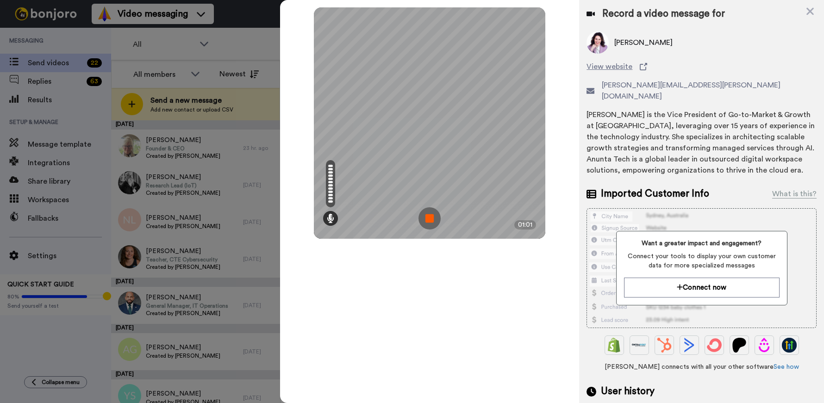
click at [430, 217] on img at bounding box center [429, 218] width 22 height 22
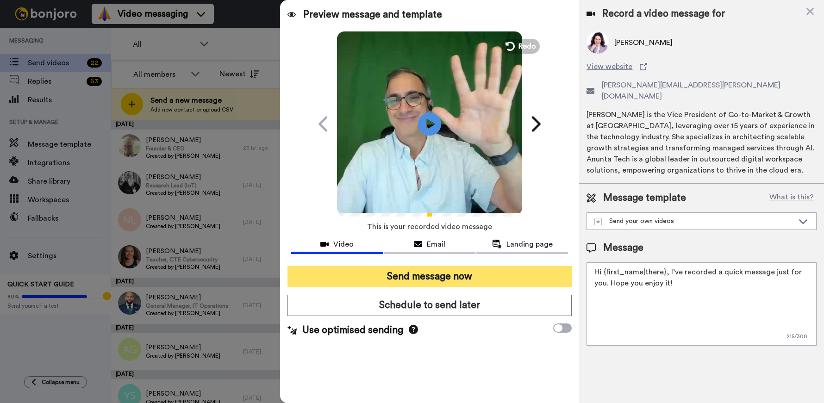
click at [490, 278] on button "Send message now" at bounding box center [429, 276] width 284 height 21
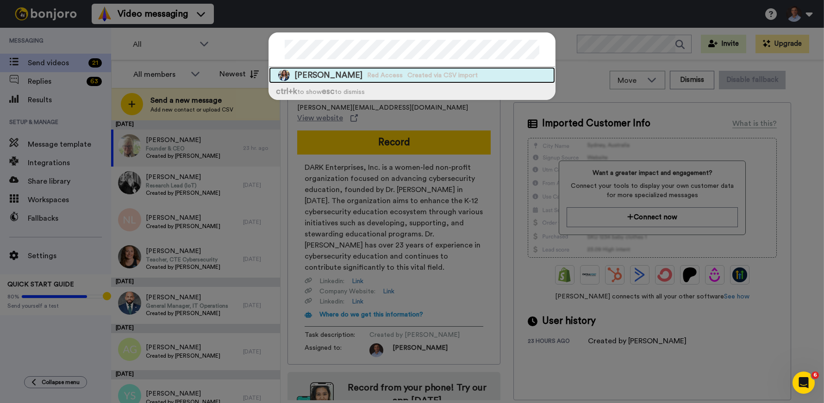
click at [362, 73] on span "[PERSON_NAME]" at bounding box center [328, 75] width 68 height 12
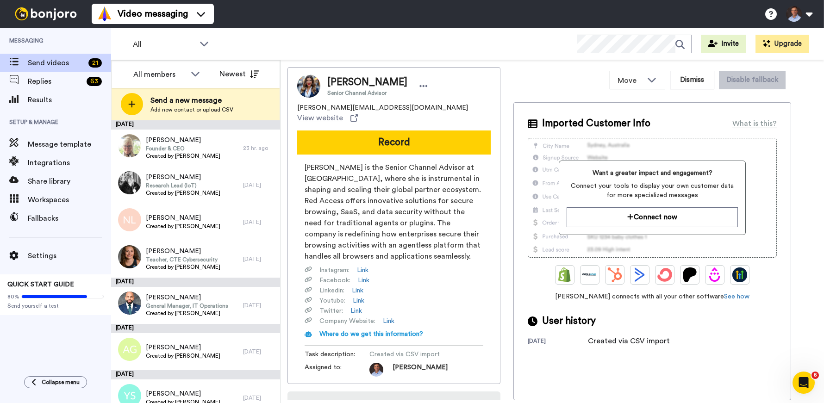
click at [402, 131] on button "Record" at bounding box center [393, 143] width 193 height 24
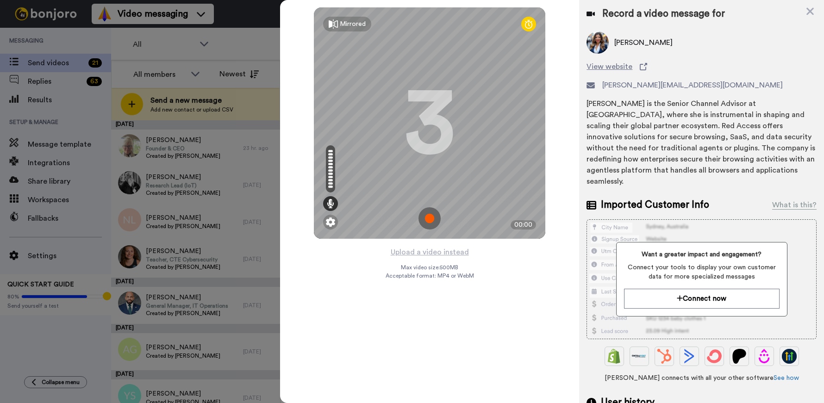
click at [433, 217] on img at bounding box center [429, 218] width 22 height 22
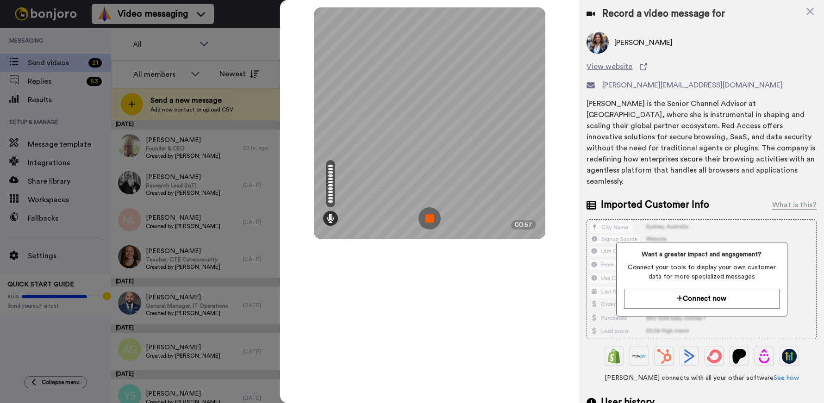
click at [428, 217] on img at bounding box center [429, 218] width 22 height 22
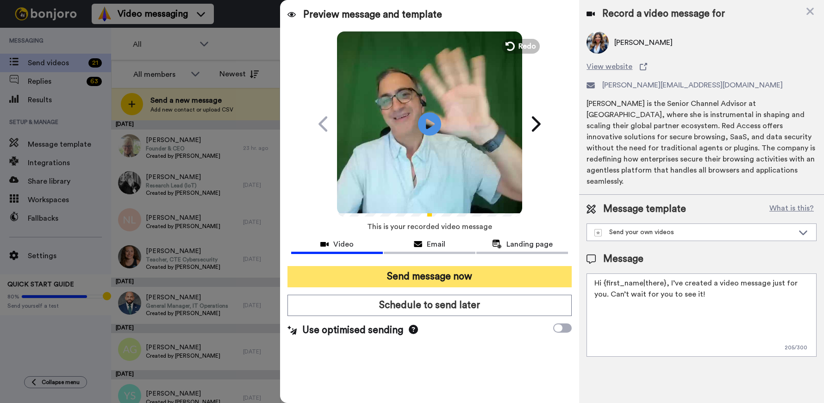
click at [419, 278] on button "Send message now" at bounding box center [429, 276] width 284 height 21
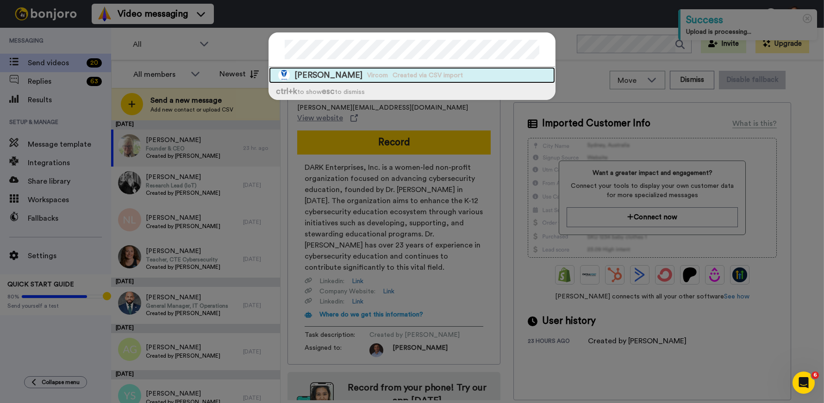
click at [393, 76] on span "Created via CSV import" at bounding box center [428, 75] width 70 height 9
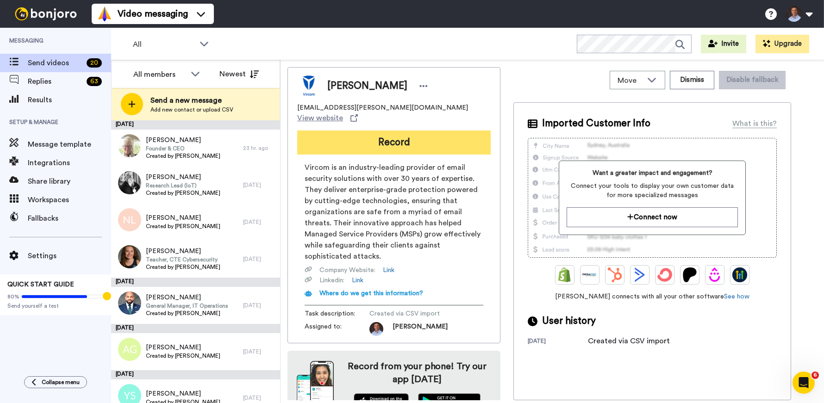
click at [428, 137] on button "Record" at bounding box center [393, 143] width 193 height 24
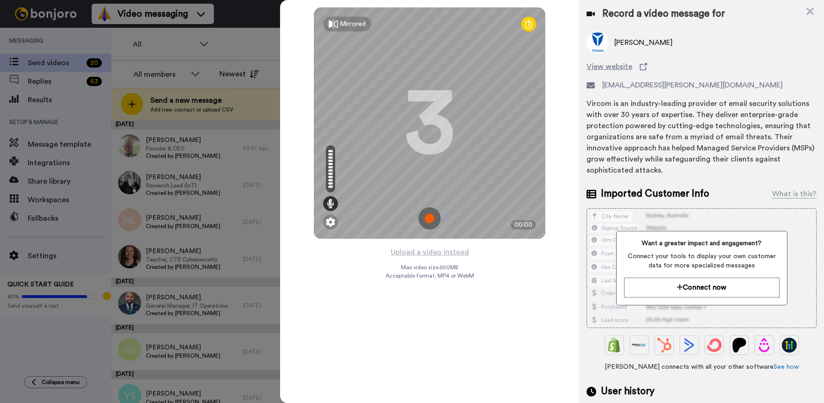
click at [432, 218] on img at bounding box center [429, 218] width 22 height 22
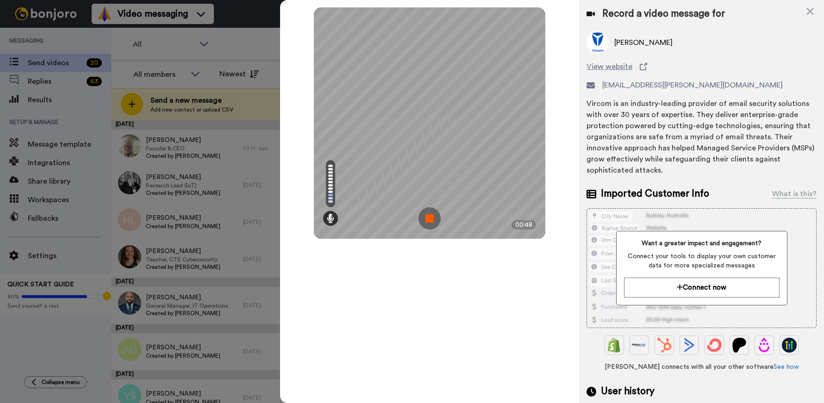
click at [428, 218] on img at bounding box center [429, 218] width 22 height 22
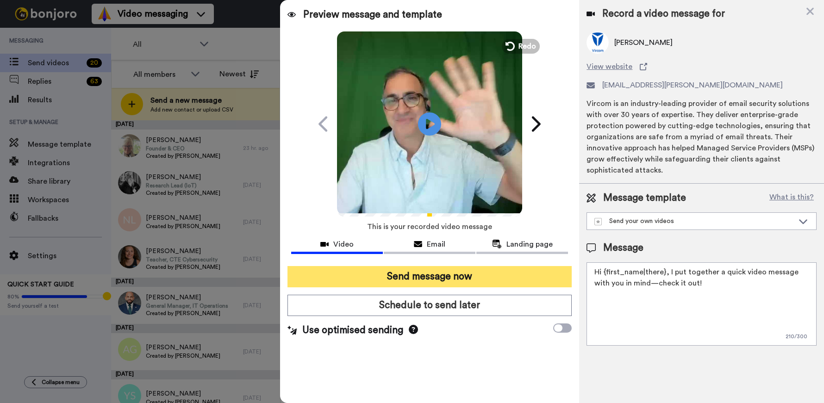
click at [476, 276] on button "Send message now" at bounding box center [429, 276] width 284 height 21
